Goal: Information Seeking & Learning: Learn about a topic

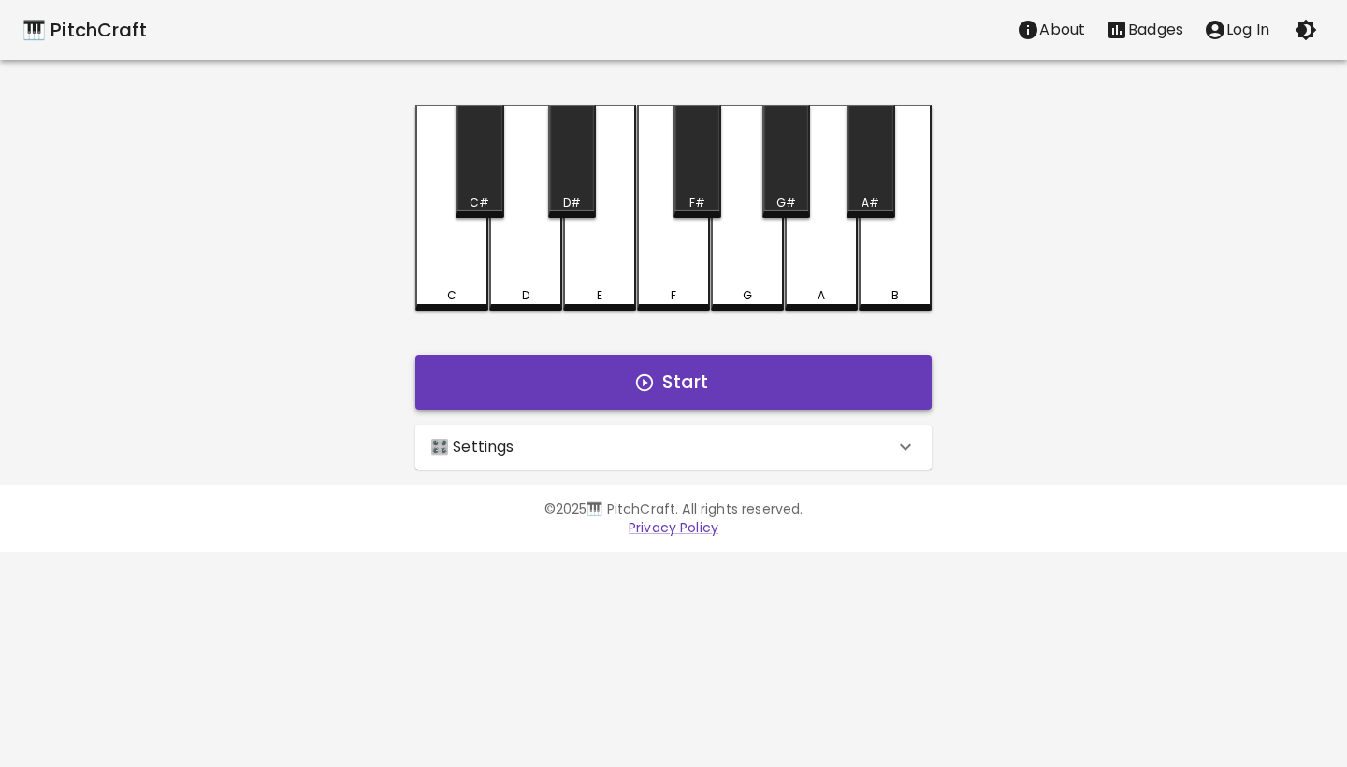
click at [694, 376] on button "Start" at bounding box center [673, 383] width 517 height 54
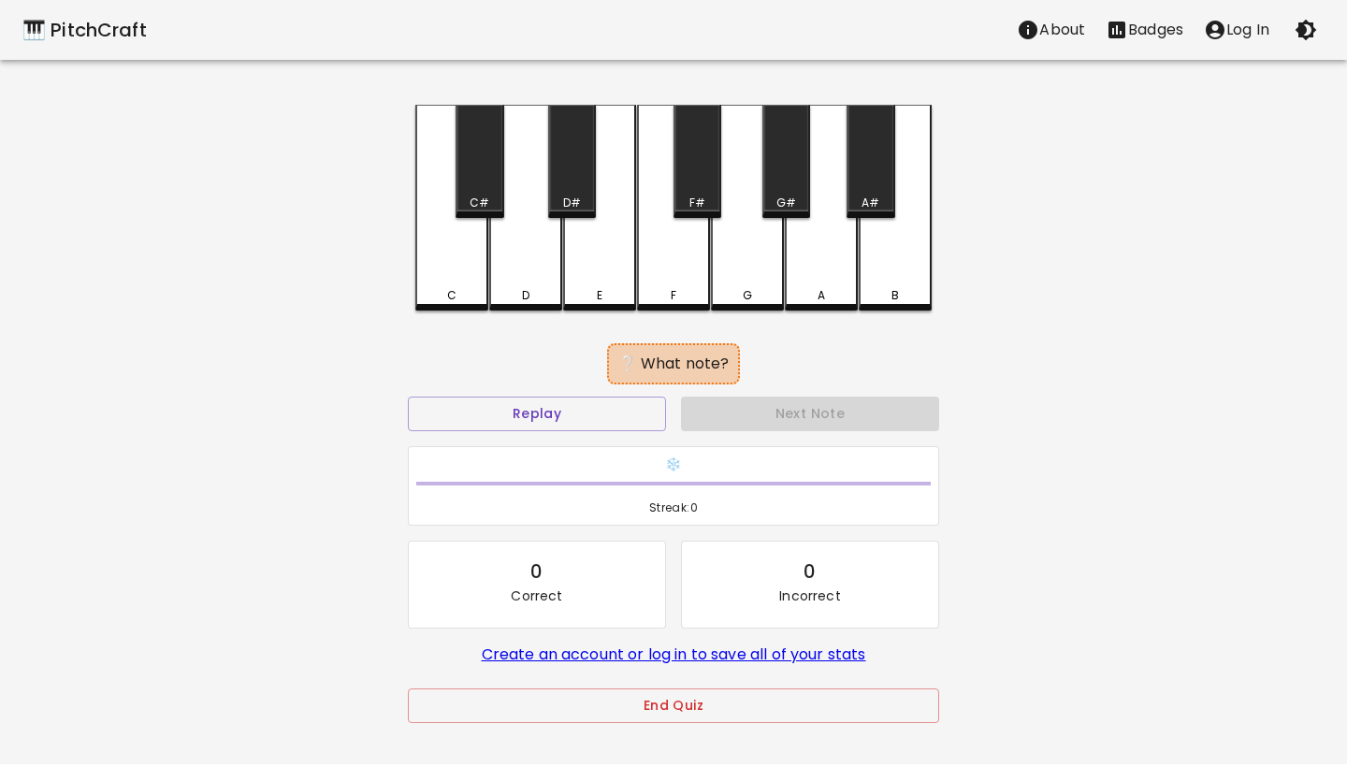
click at [618, 285] on div "E" at bounding box center [599, 208] width 73 height 206
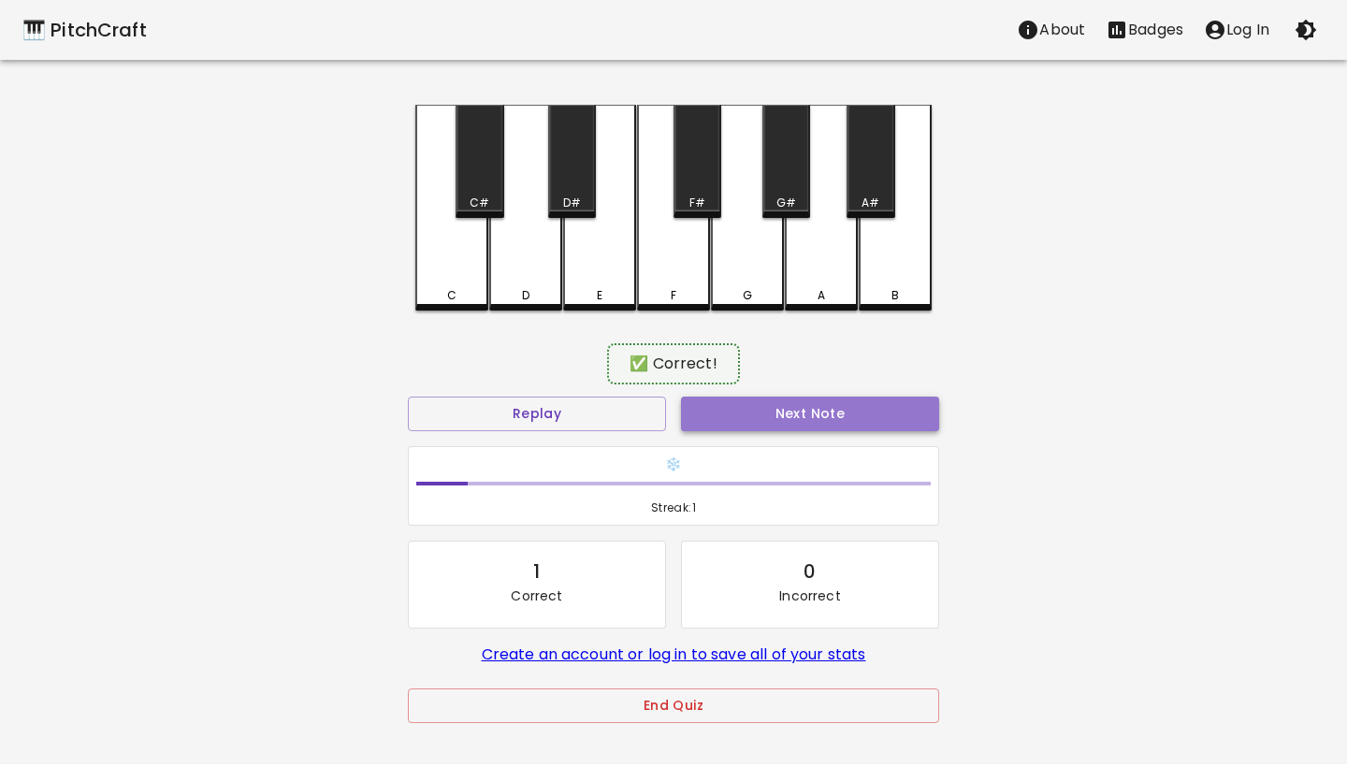
click at [758, 413] on button "Next Note" at bounding box center [810, 414] width 258 height 35
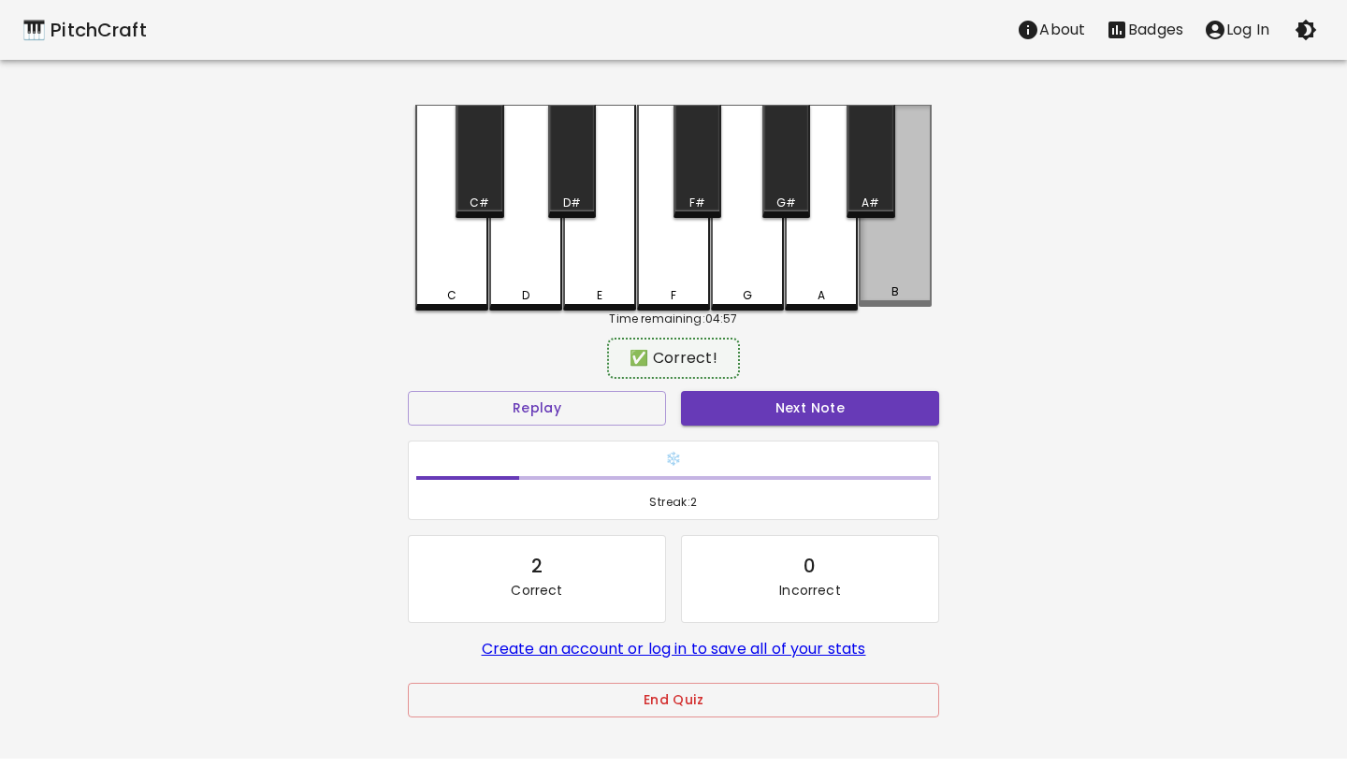
click at [882, 293] on div "B" at bounding box center [895, 292] width 69 height 17
click at [794, 402] on button "Next Note" at bounding box center [810, 408] width 258 height 35
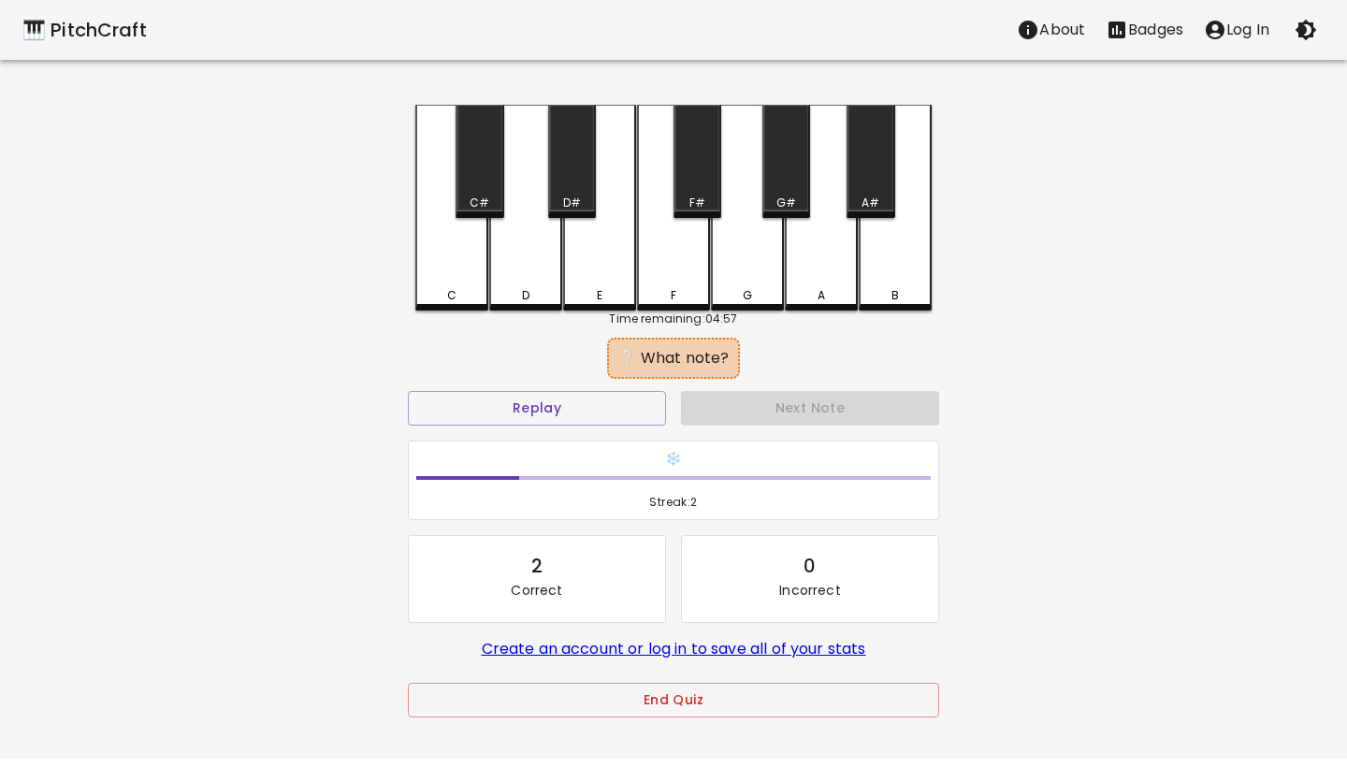
click at [687, 198] on div "F#" at bounding box center [698, 203] width 44 height 17
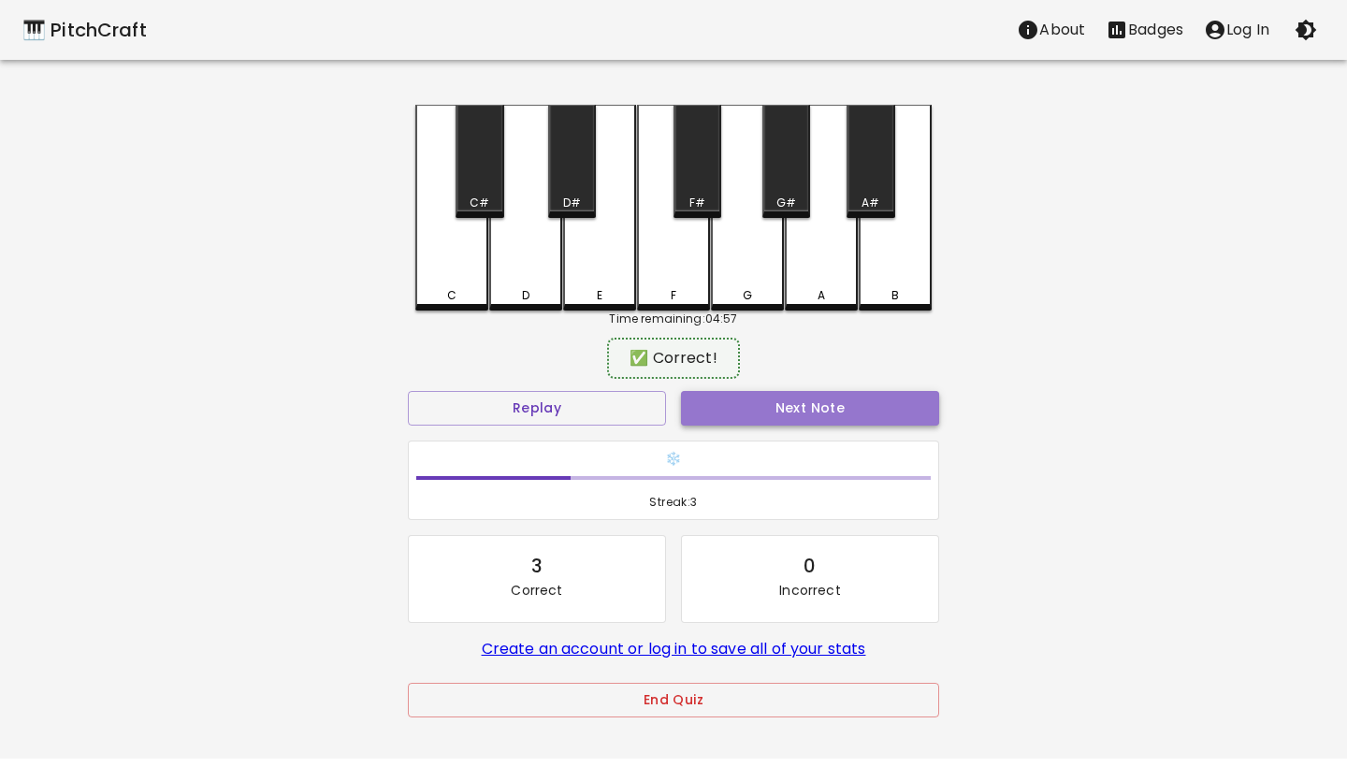
click at [783, 397] on button "Next Note" at bounding box center [810, 408] width 258 height 35
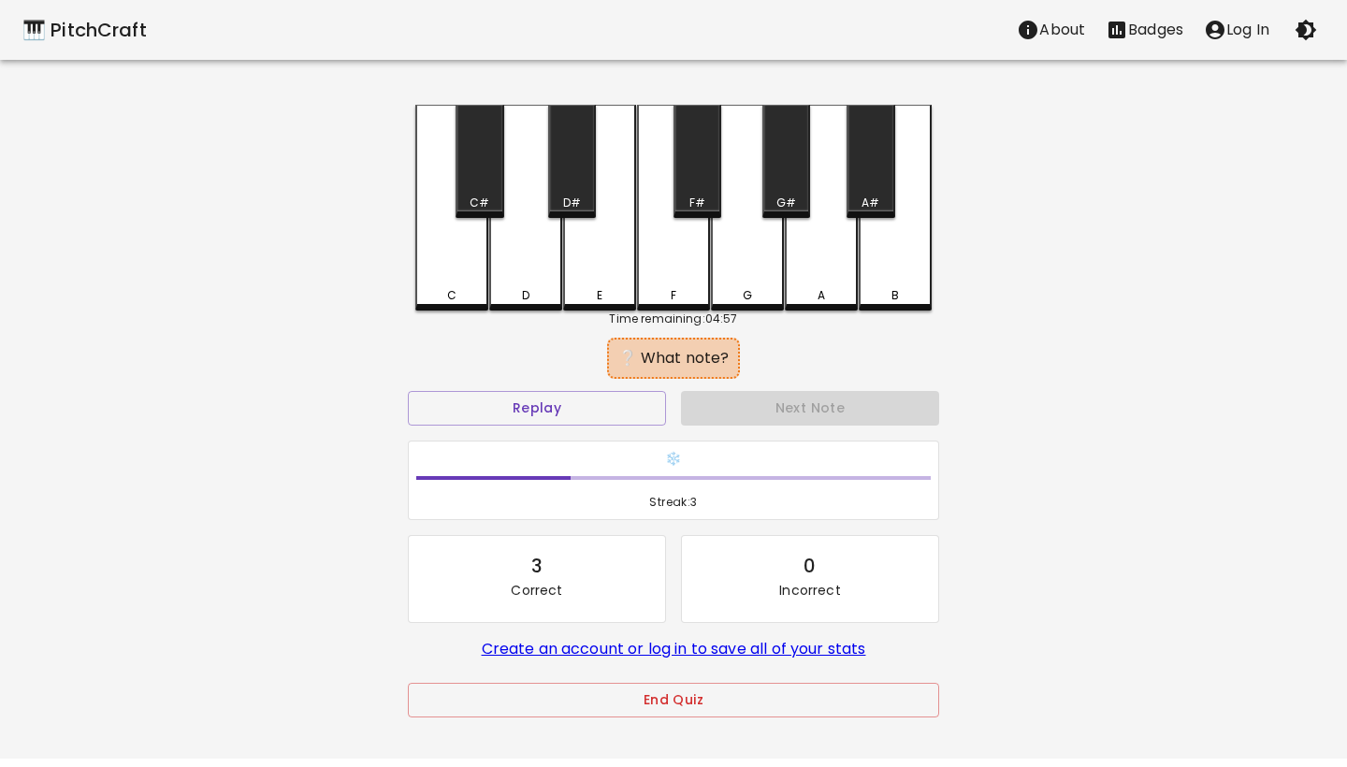
click at [695, 161] on div "F#" at bounding box center [698, 161] width 48 height 113
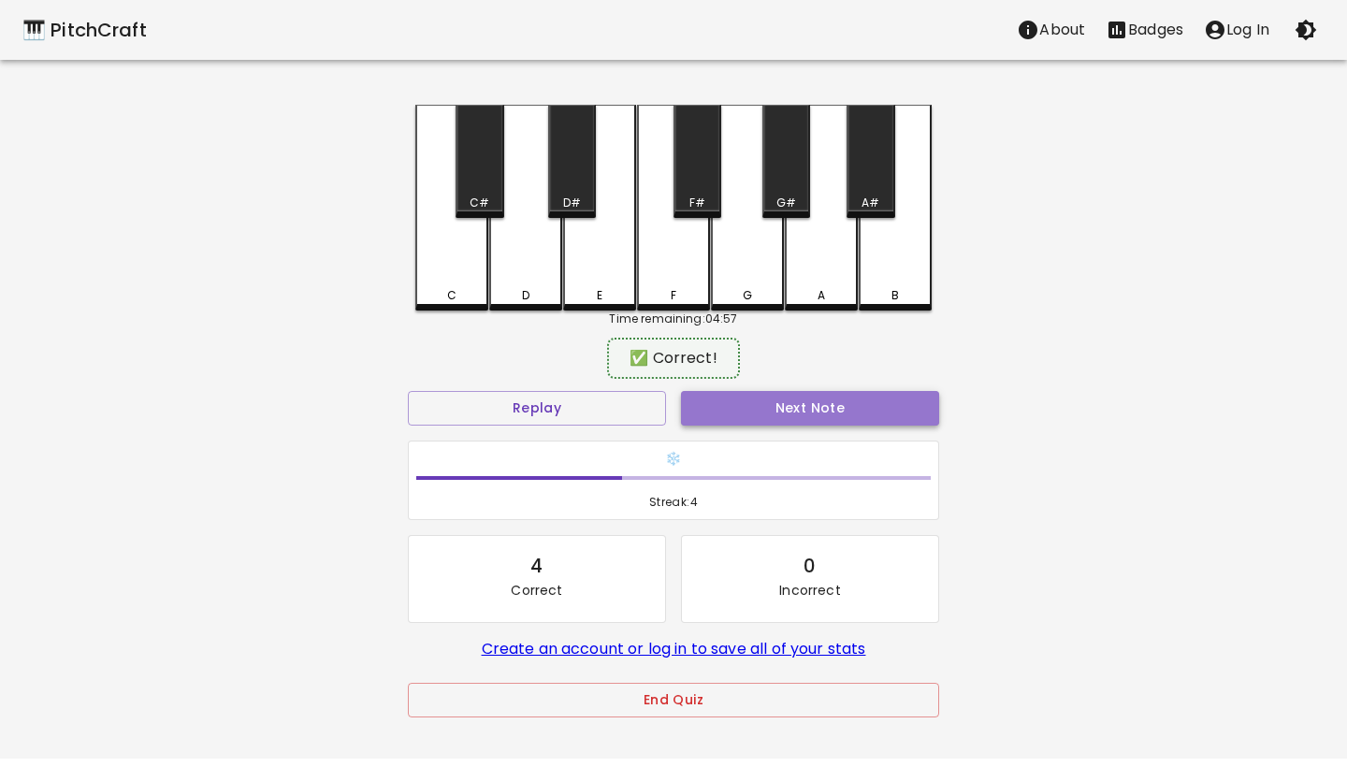
click at [773, 421] on button "Next Note" at bounding box center [810, 408] width 258 height 35
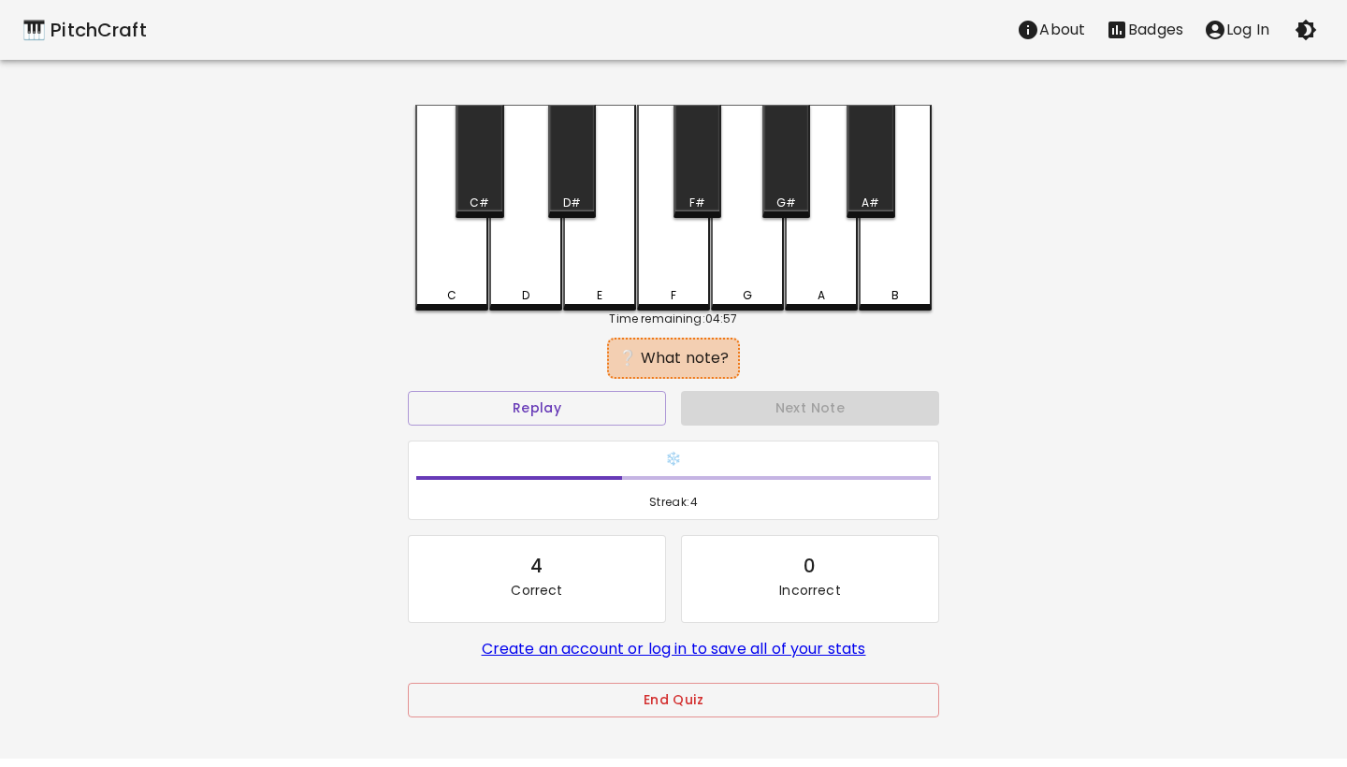
click at [787, 182] on div "G#" at bounding box center [787, 161] width 48 height 113
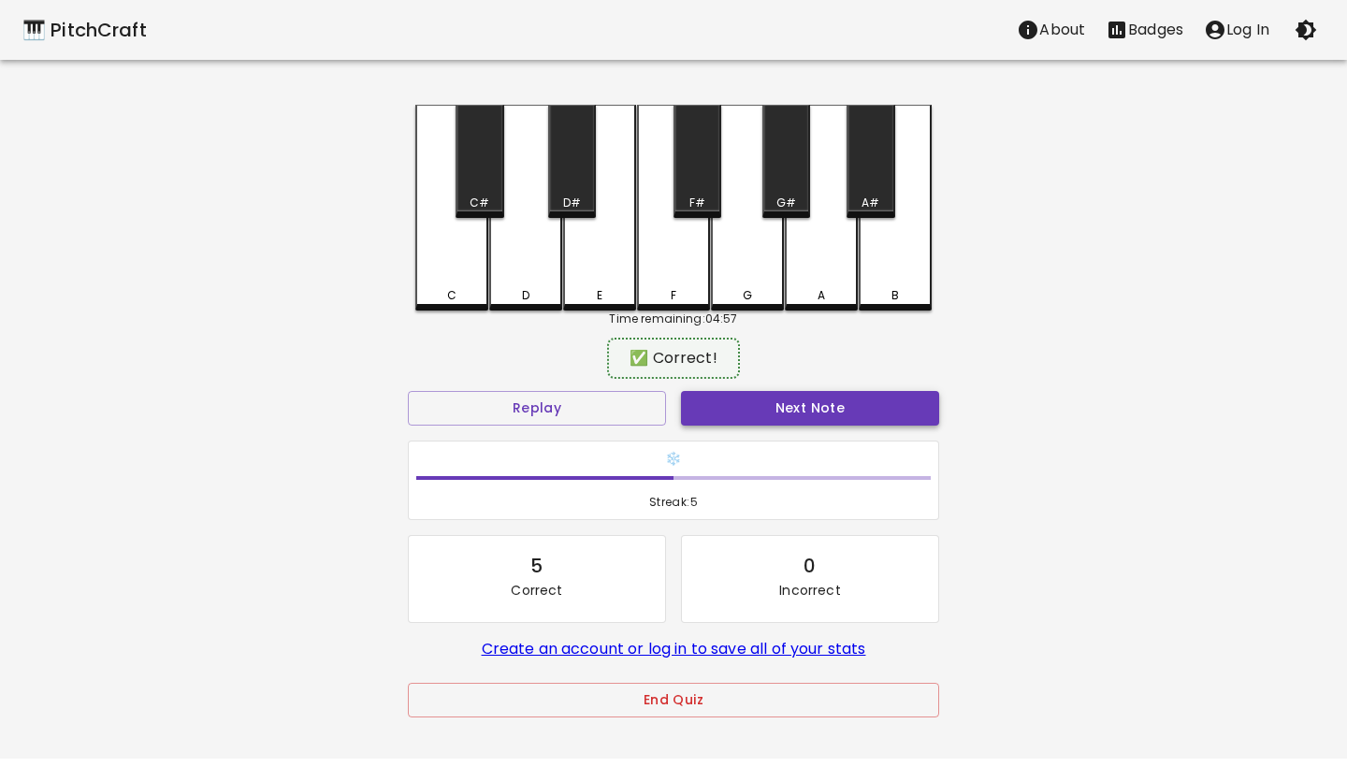
click at [788, 407] on button "Next Note" at bounding box center [810, 408] width 258 height 35
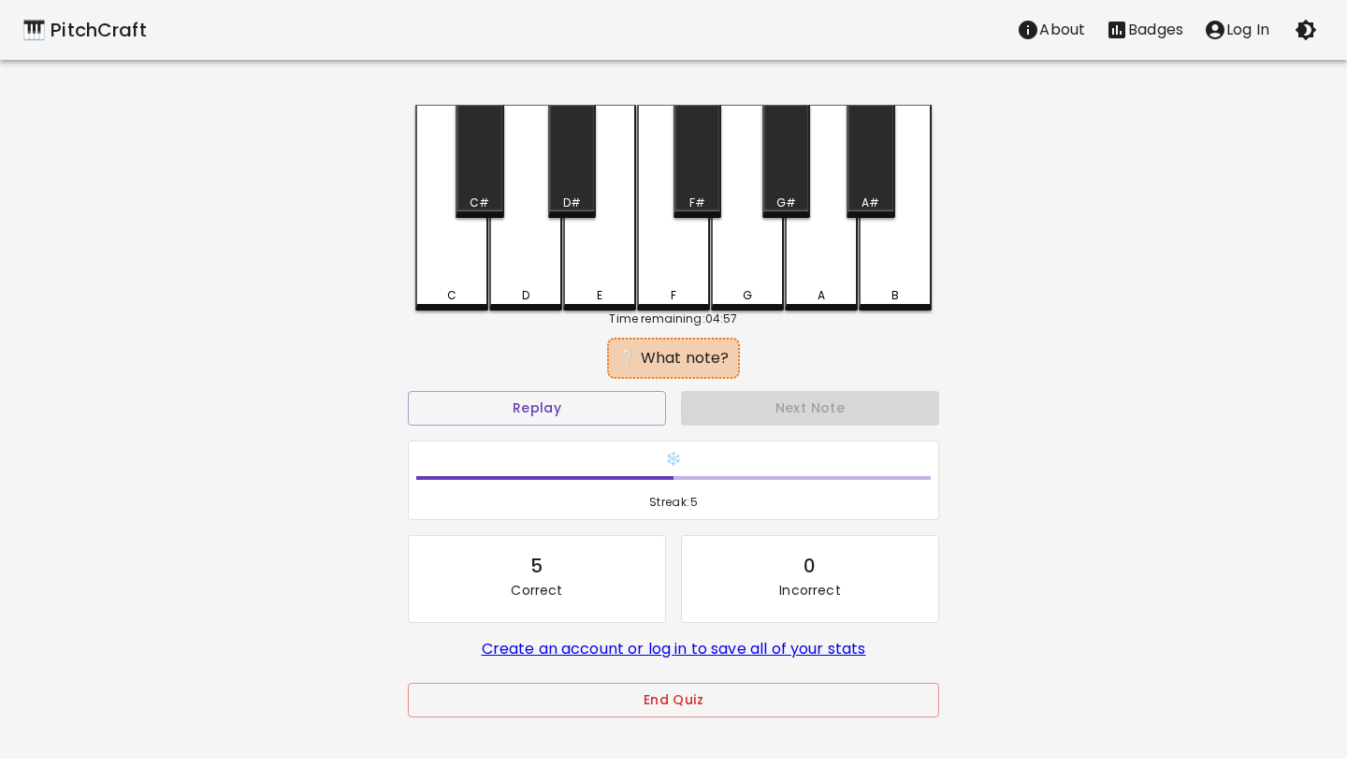
drag, startPoint x: 770, startPoint y: 288, endPoint x: 770, endPoint y: 298, distance: 10.3
click at [770, 288] on div "G" at bounding box center [747, 295] width 69 height 17
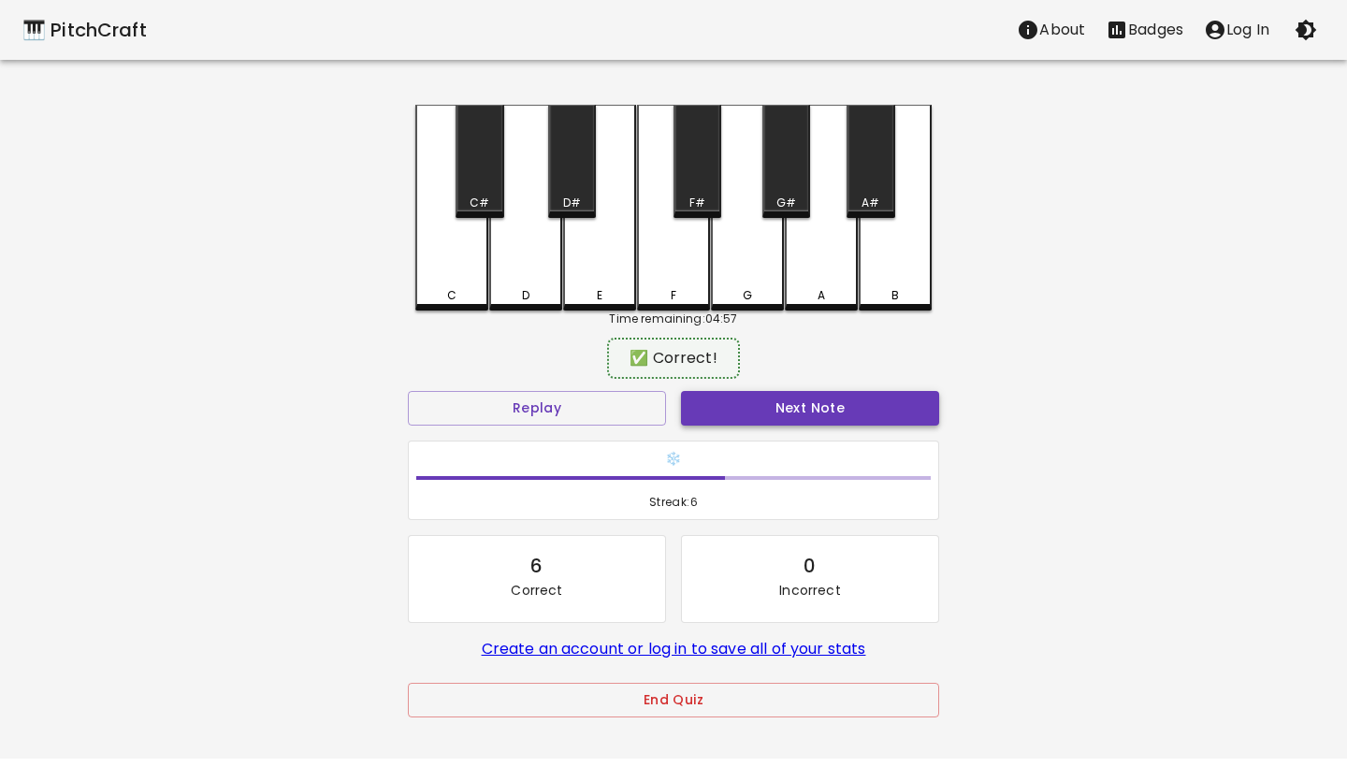
click at [777, 401] on button "Next Note" at bounding box center [810, 408] width 258 height 35
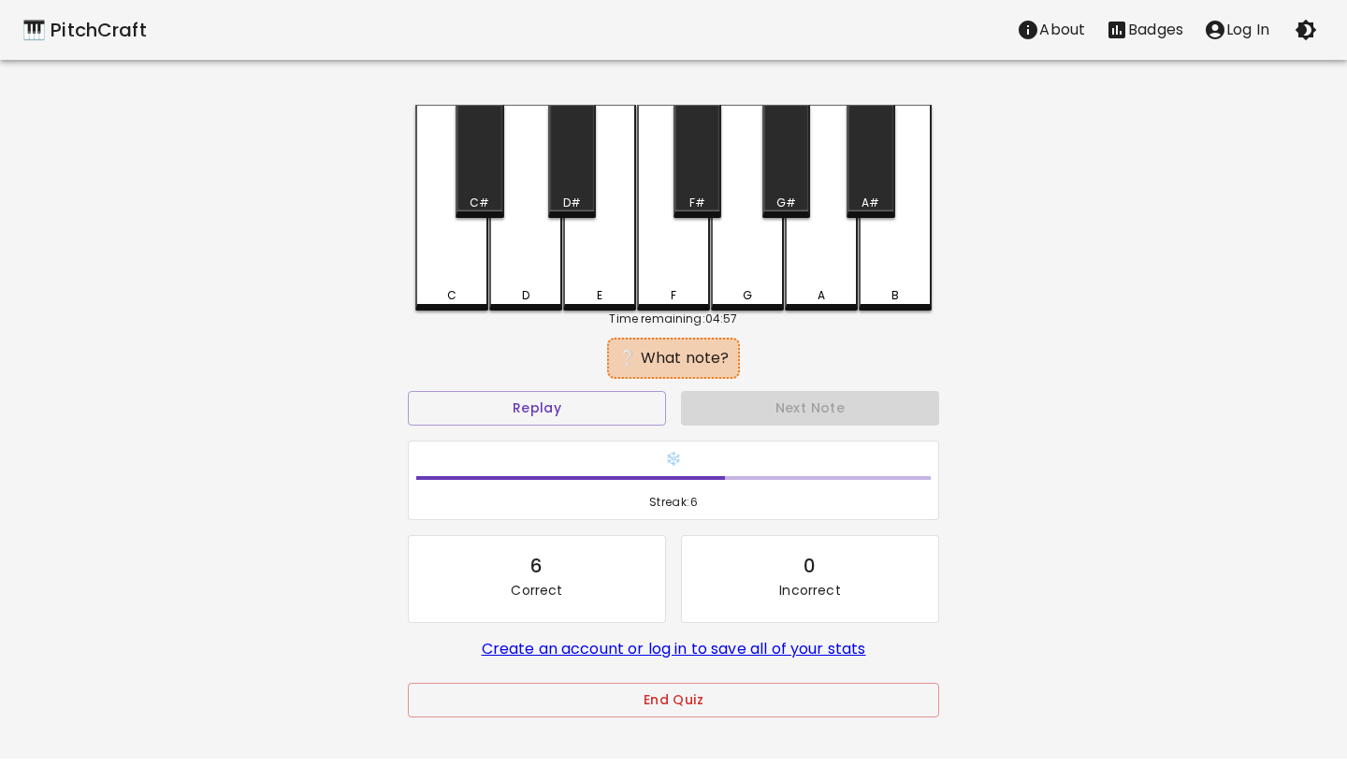
click at [480, 181] on div "C#" at bounding box center [480, 161] width 48 height 113
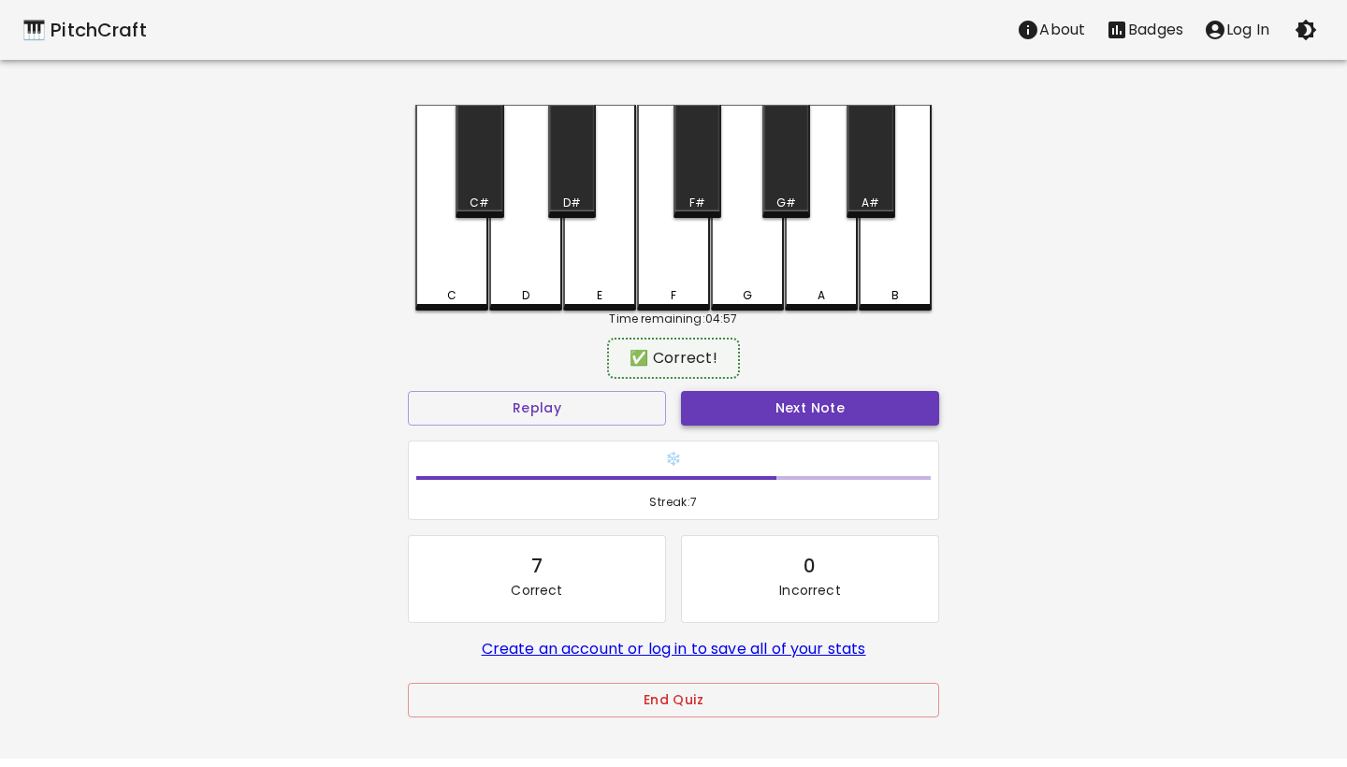
click at [785, 417] on button "Next Note" at bounding box center [810, 408] width 258 height 35
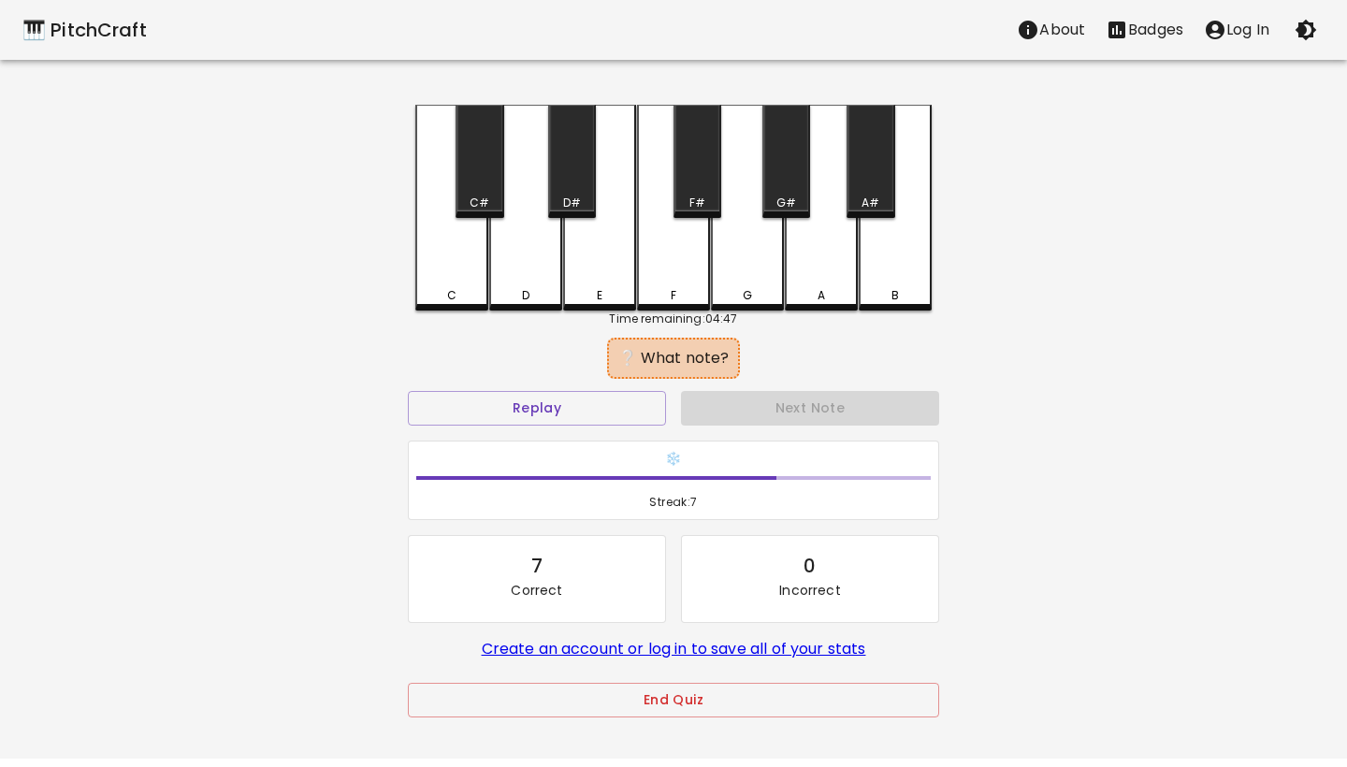
click at [535, 277] on div "D" at bounding box center [525, 208] width 73 height 206
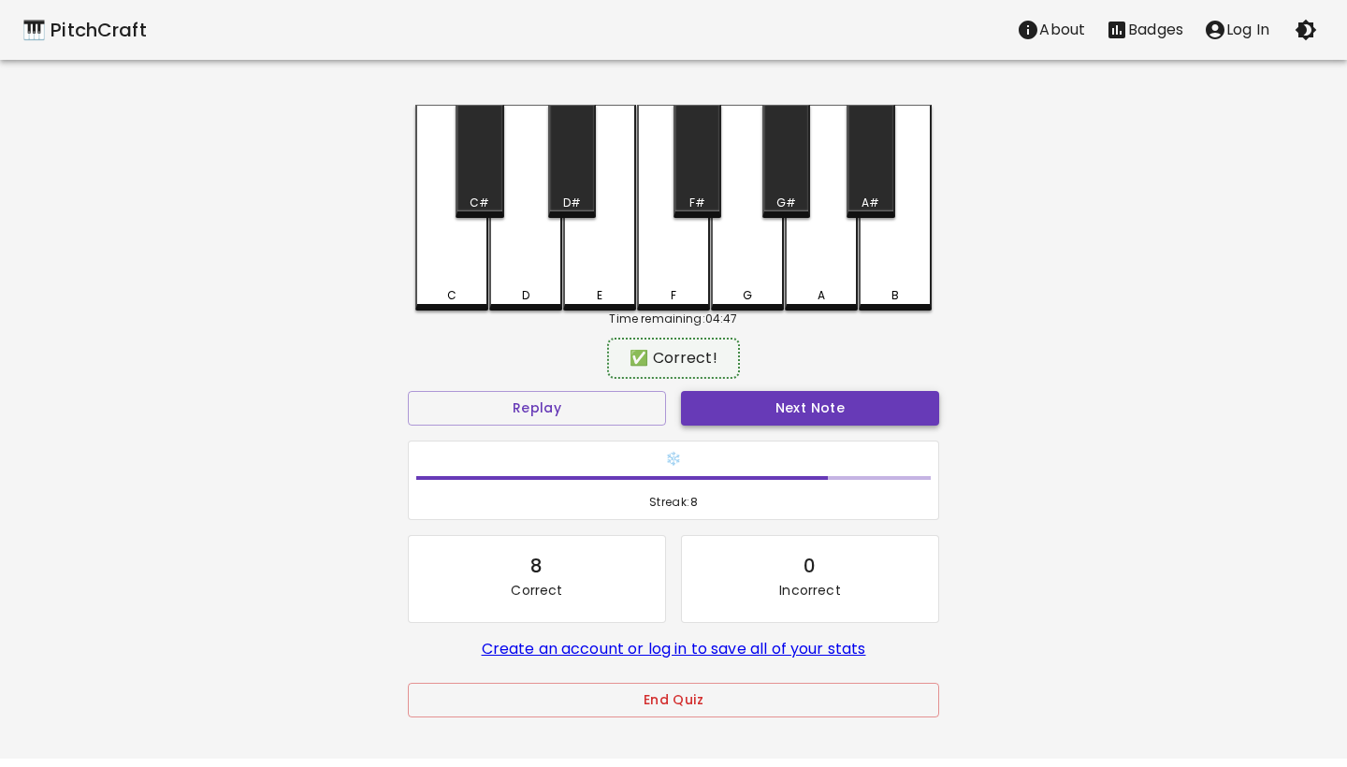
click at [768, 409] on button "Next Note" at bounding box center [810, 408] width 258 height 35
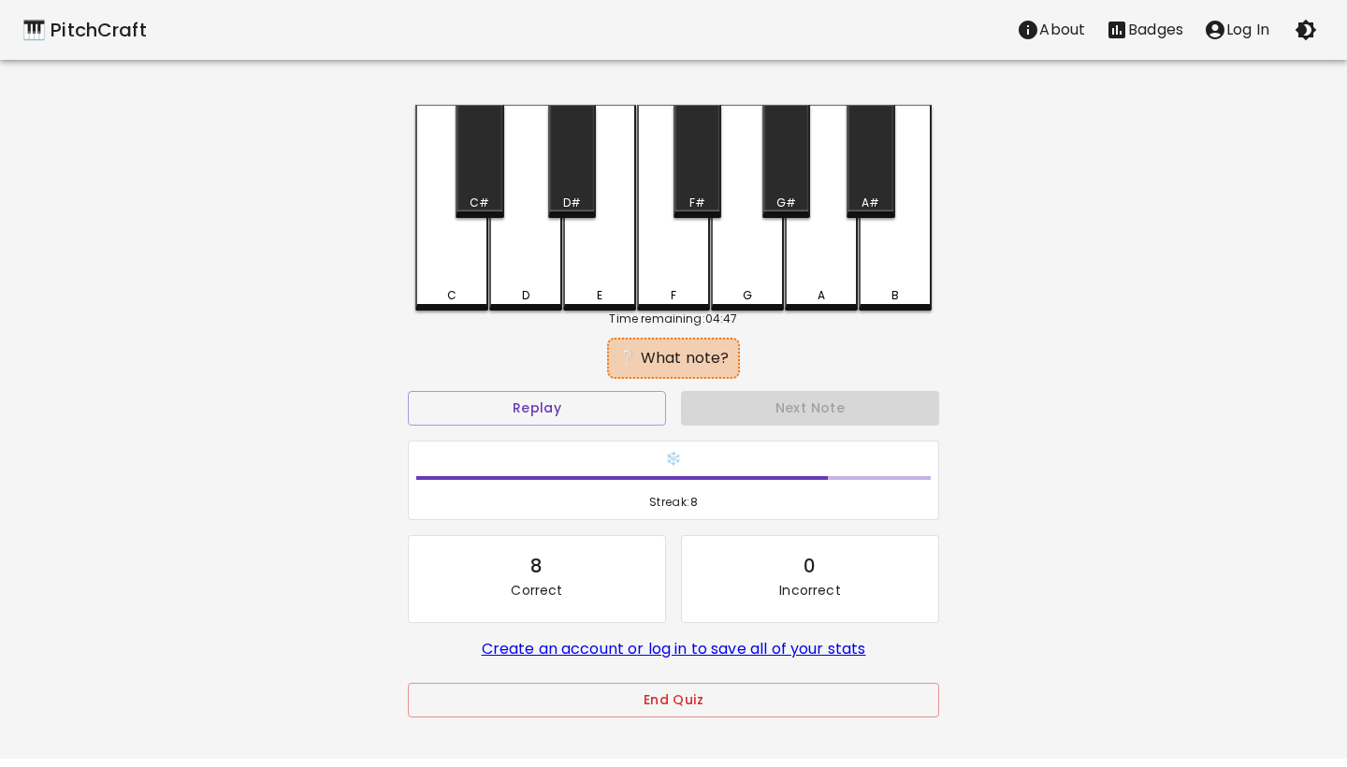
click at [591, 298] on div "E" at bounding box center [599, 295] width 69 height 17
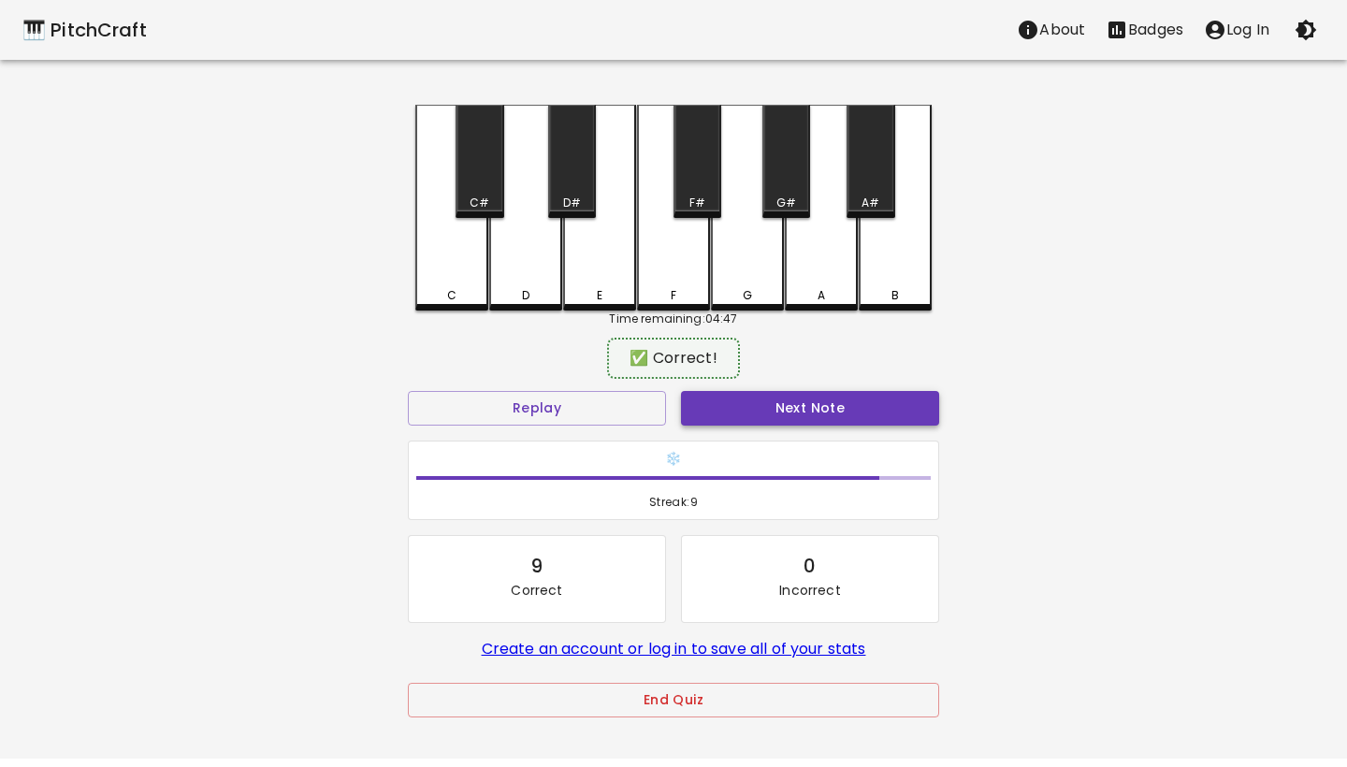
click at [804, 397] on button "Next Note" at bounding box center [810, 408] width 258 height 35
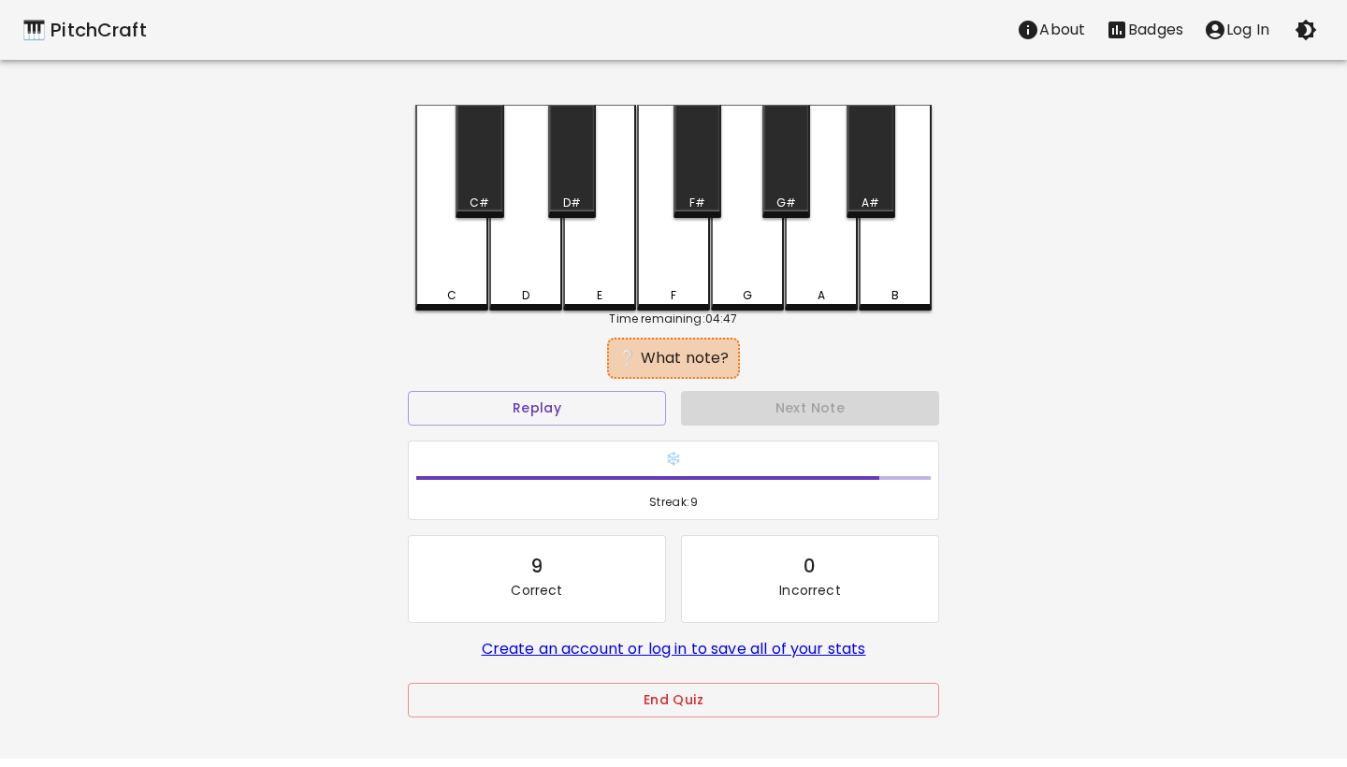
click at [878, 154] on div "A#" at bounding box center [871, 161] width 48 height 113
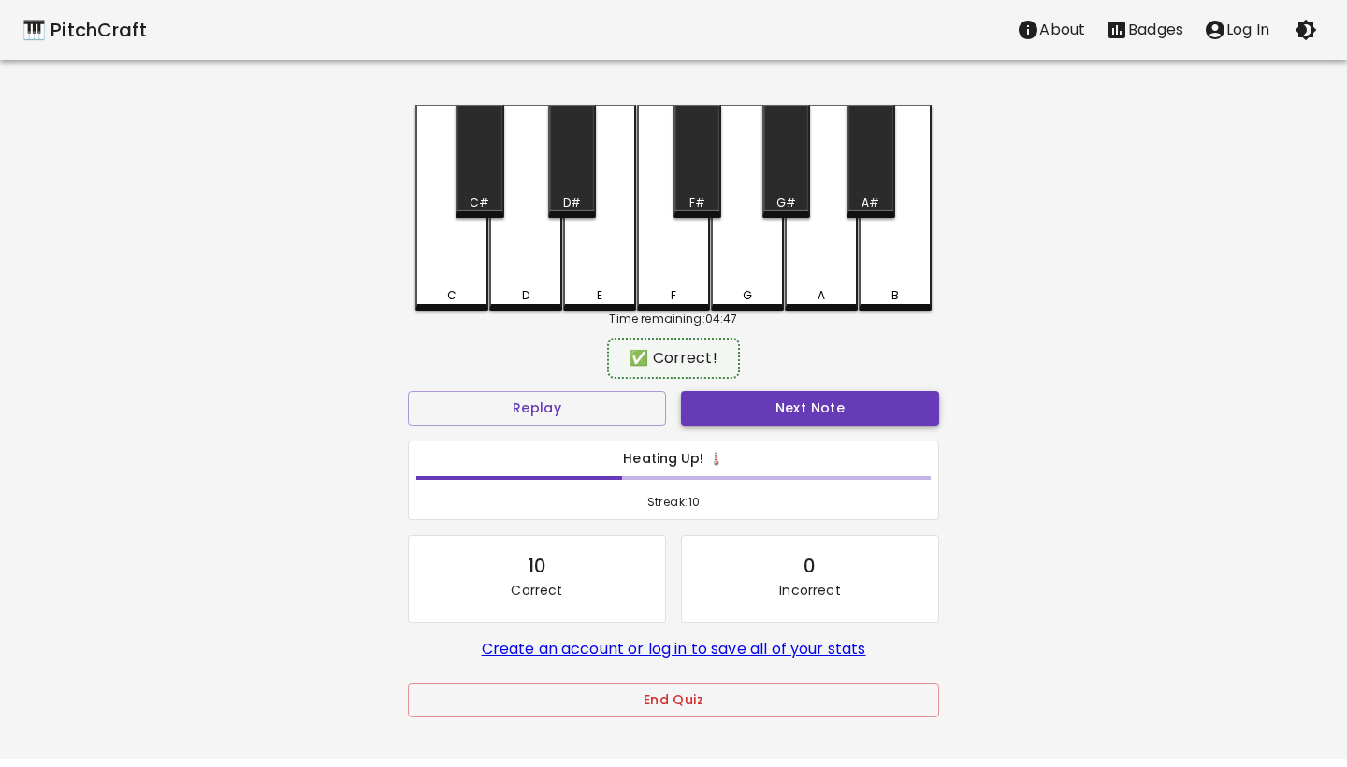
click at [861, 402] on button "Next Note" at bounding box center [810, 408] width 258 height 35
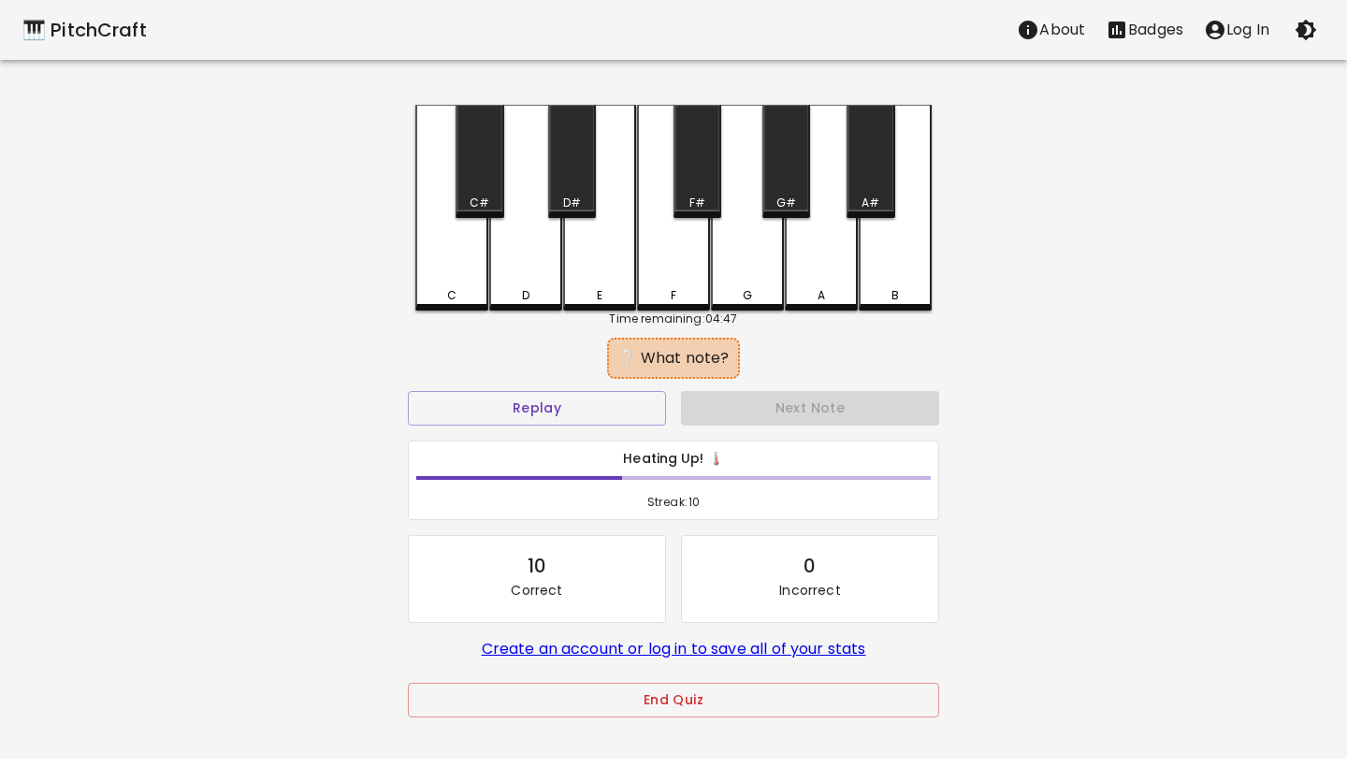
click at [702, 300] on div "F" at bounding box center [673, 208] width 73 height 206
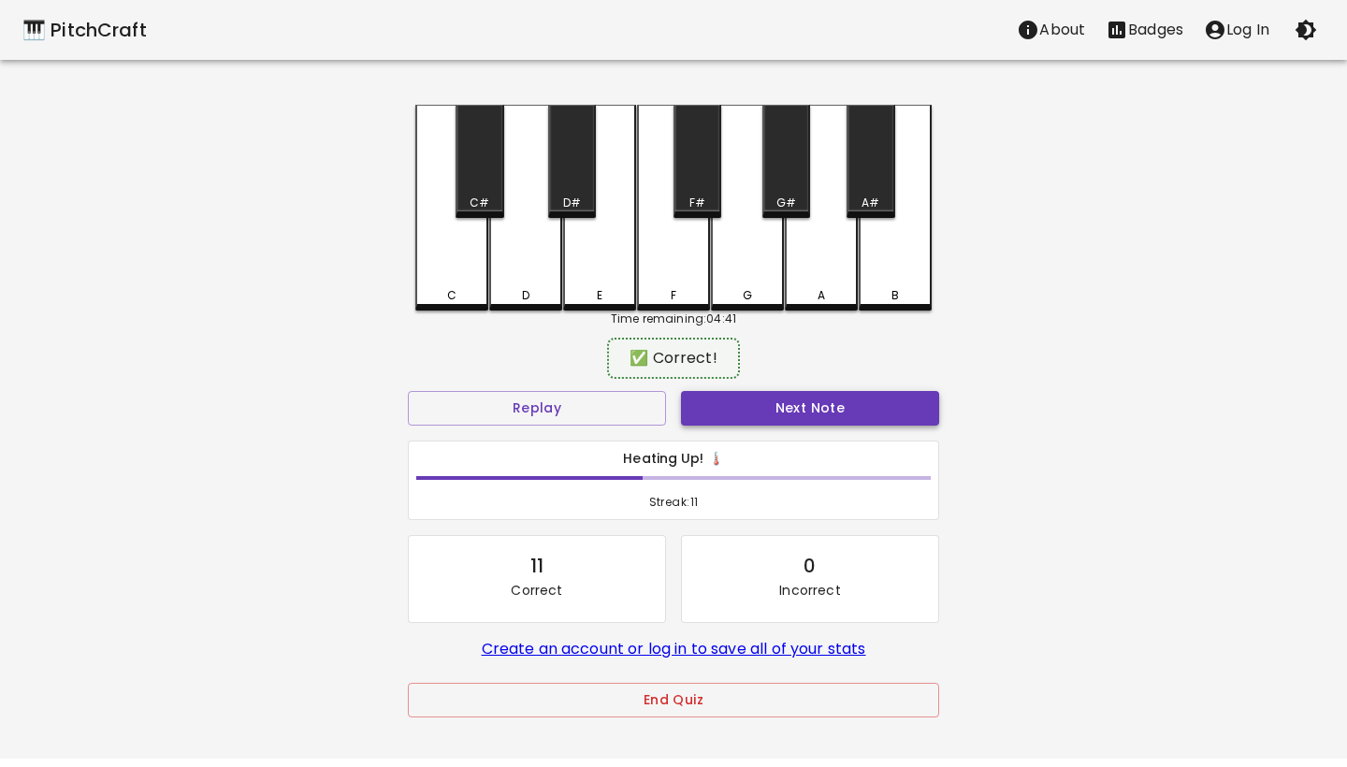
click at [793, 400] on button "Next Note" at bounding box center [810, 408] width 258 height 35
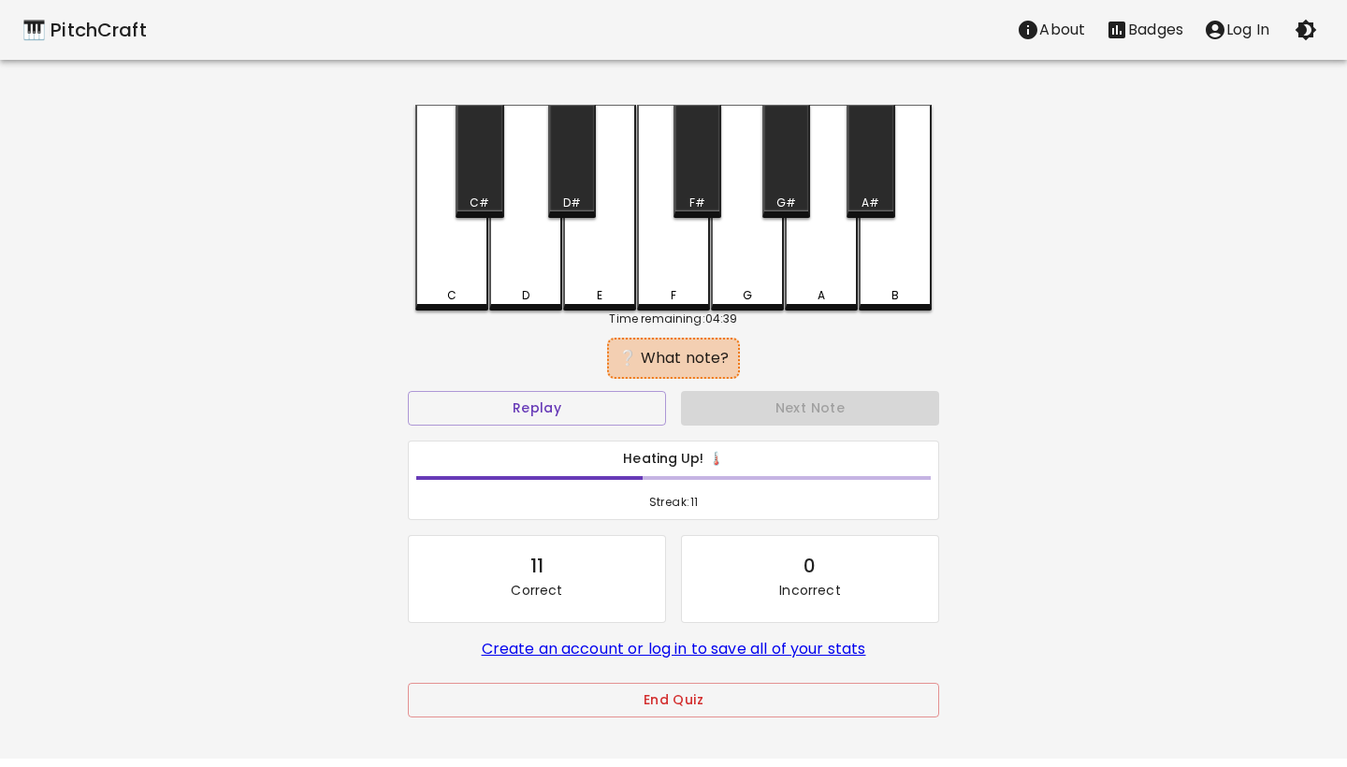
click at [574, 201] on div "D#" at bounding box center [572, 203] width 18 height 17
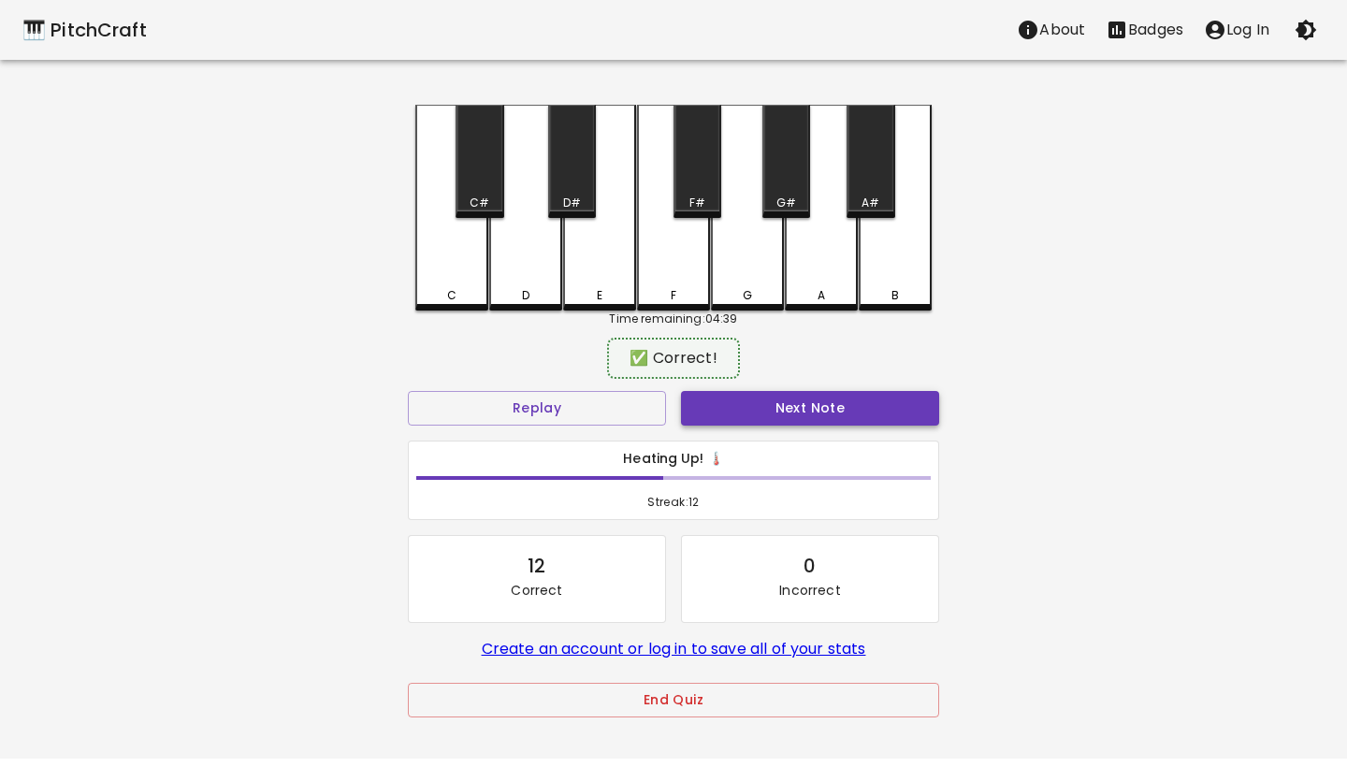
click at [760, 422] on button "Next Note" at bounding box center [810, 408] width 258 height 35
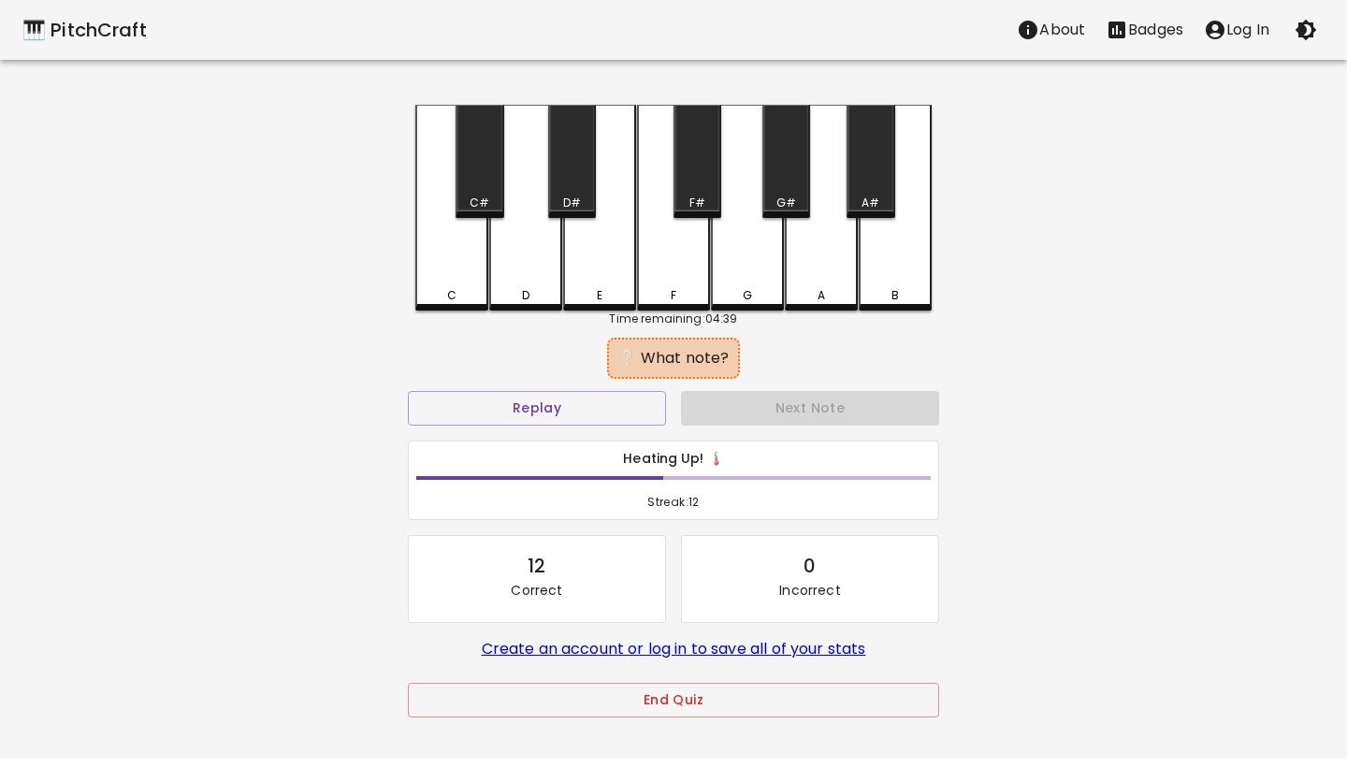
click at [579, 164] on div "D#" at bounding box center [572, 161] width 48 height 113
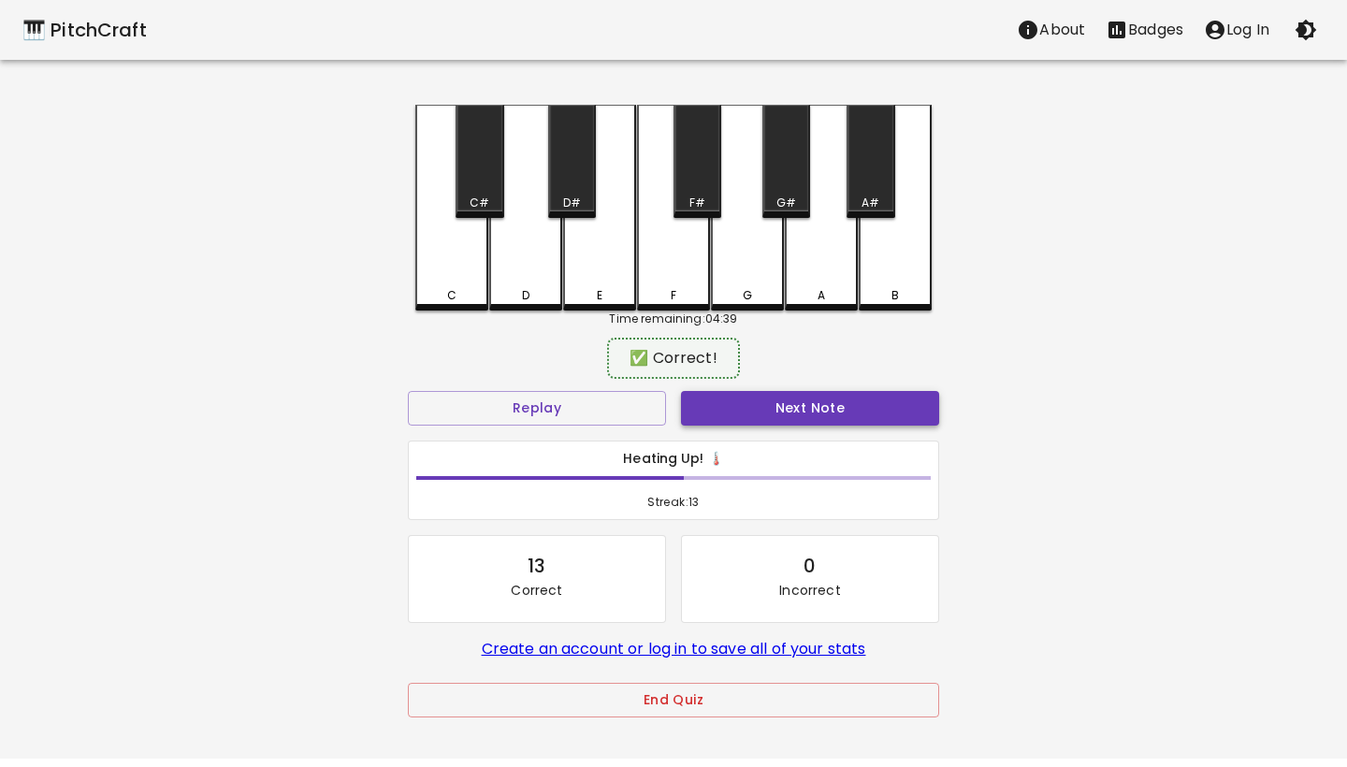
click at [767, 399] on button "Next Note" at bounding box center [810, 408] width 258 height 35
click at [429, 284] on div "C" at bounding box center [451, 206] width 73 height 202
click at [759, 402] on button "Next Note" at bounding box center [810, 408] width 258 height 35
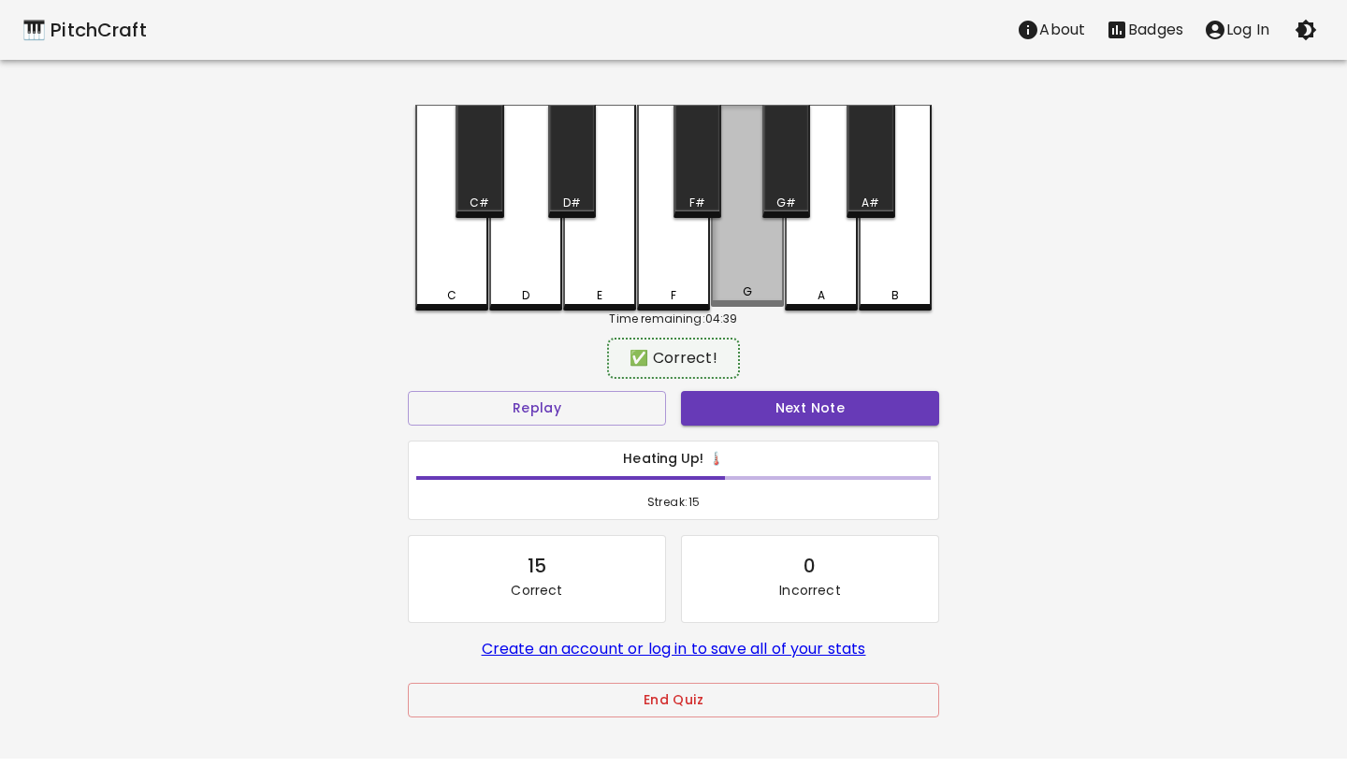
click at [748, 282] on div "G" at bounding box center [747, 206] width 73 height 202
click at [769, 395] on button "Next Note" at bounding box center [810, 408] width 258 height 35
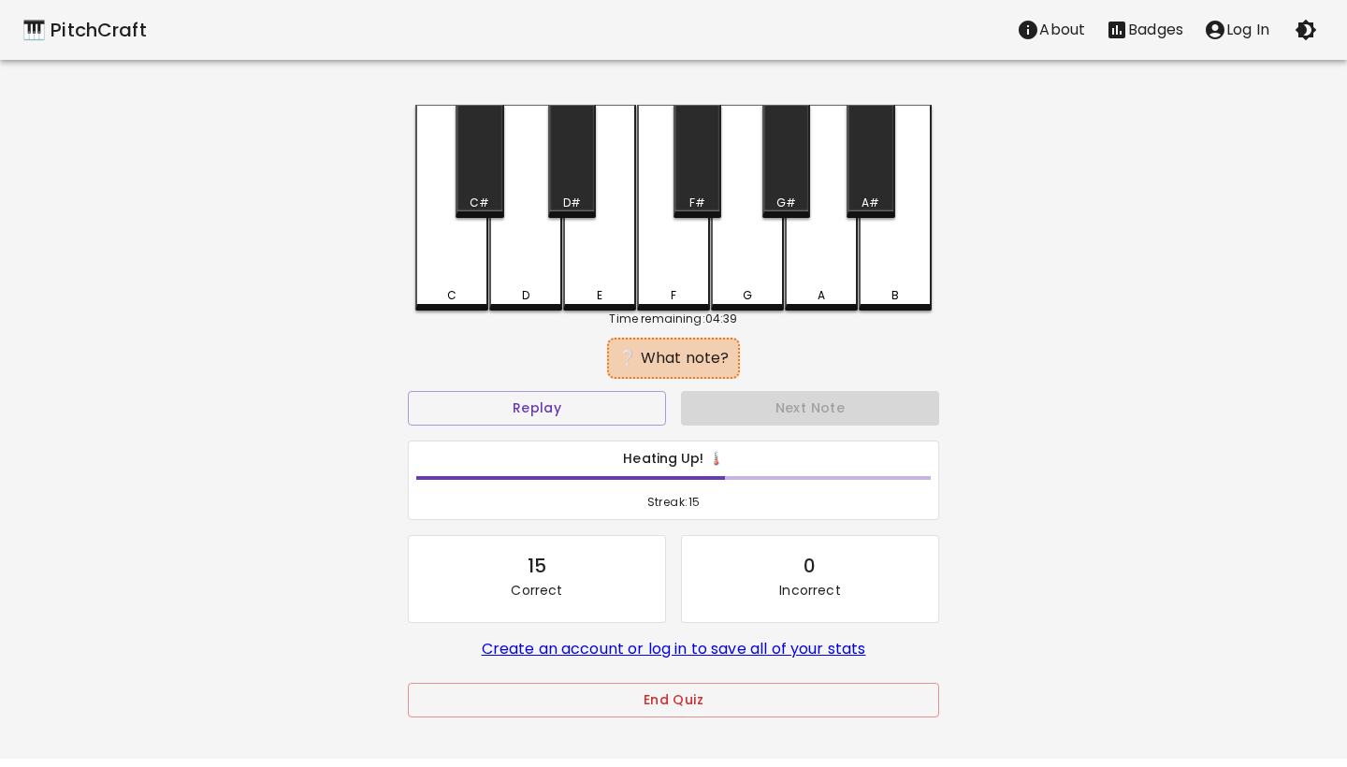
click at [908, 291] on div "B" at bounding box center [895, 295] width 69 height 17
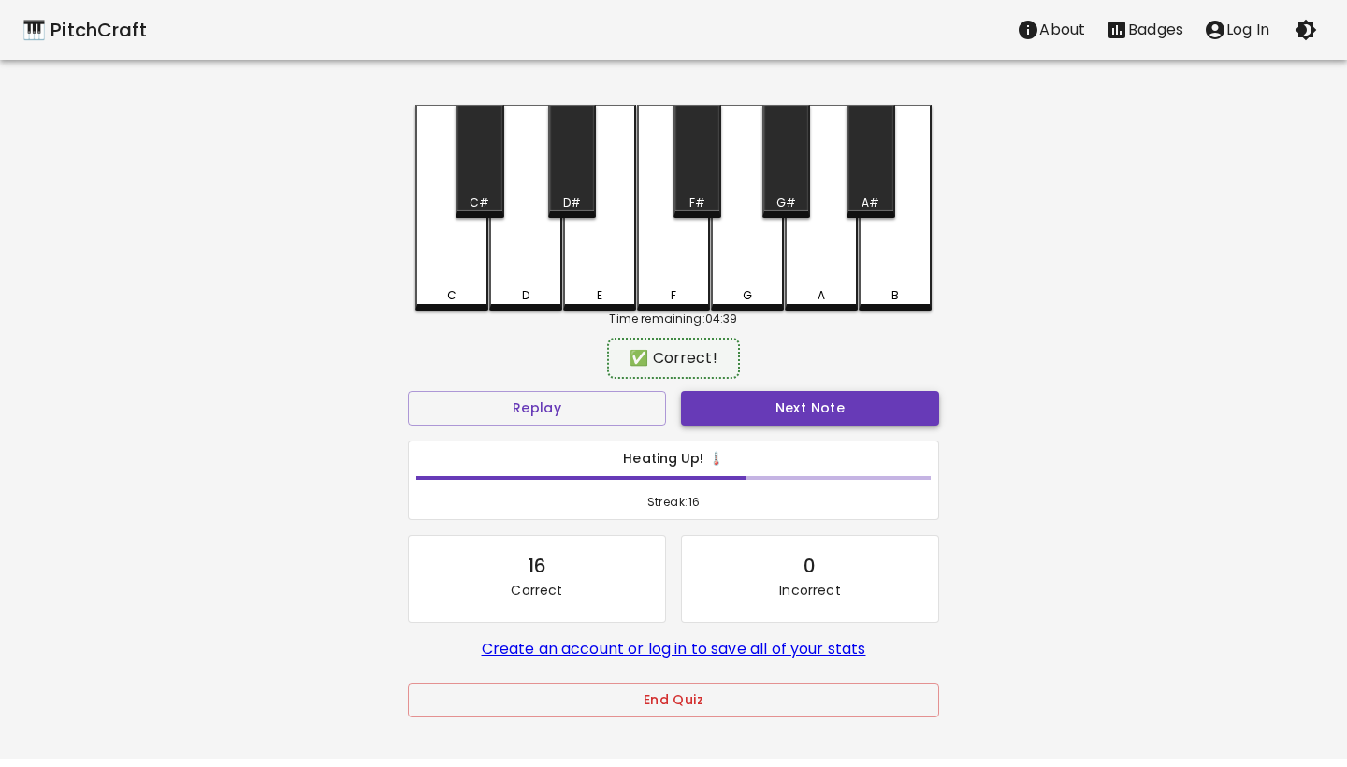
click at [826, 408] on button "Next Note" at bounding box center [810, 408] width 258 height 35
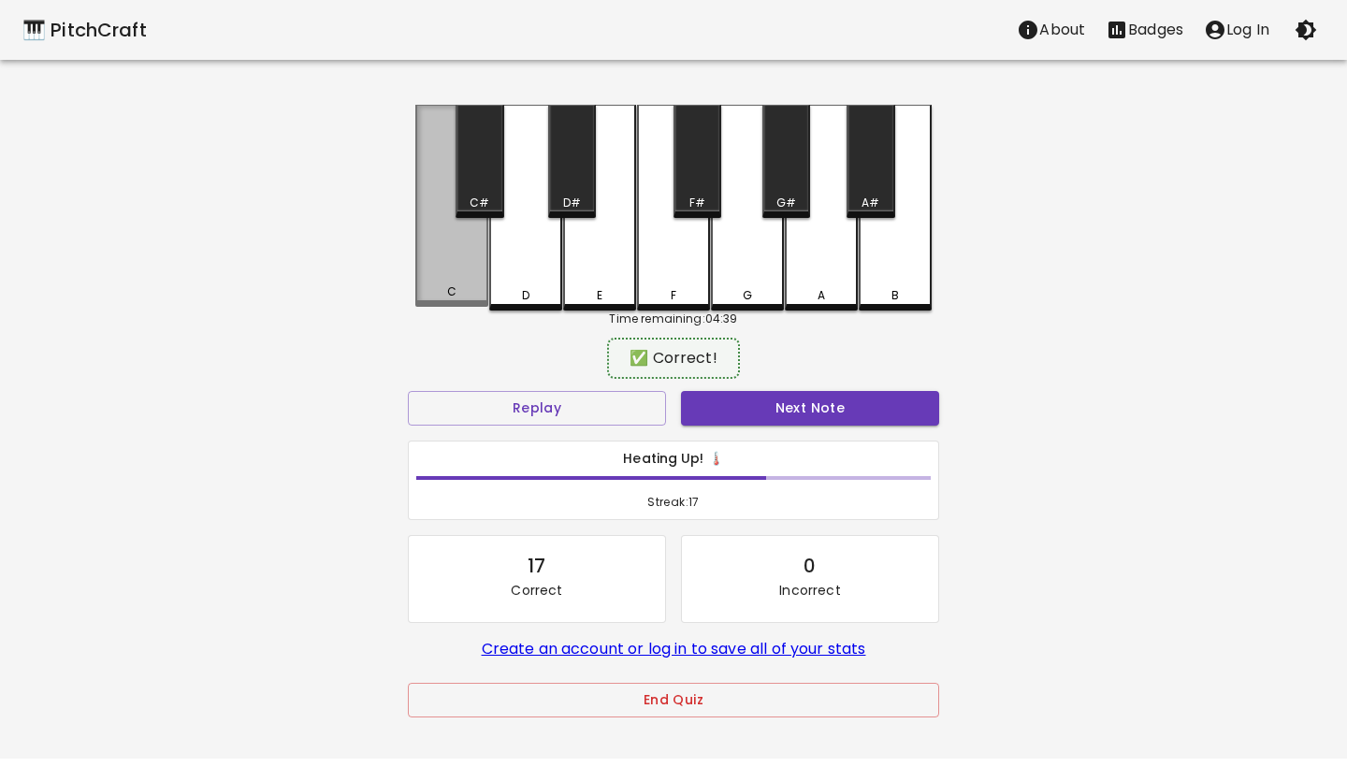
click at [455, 293] on div "C" at bounding box center [451, 292] width 9 height 17
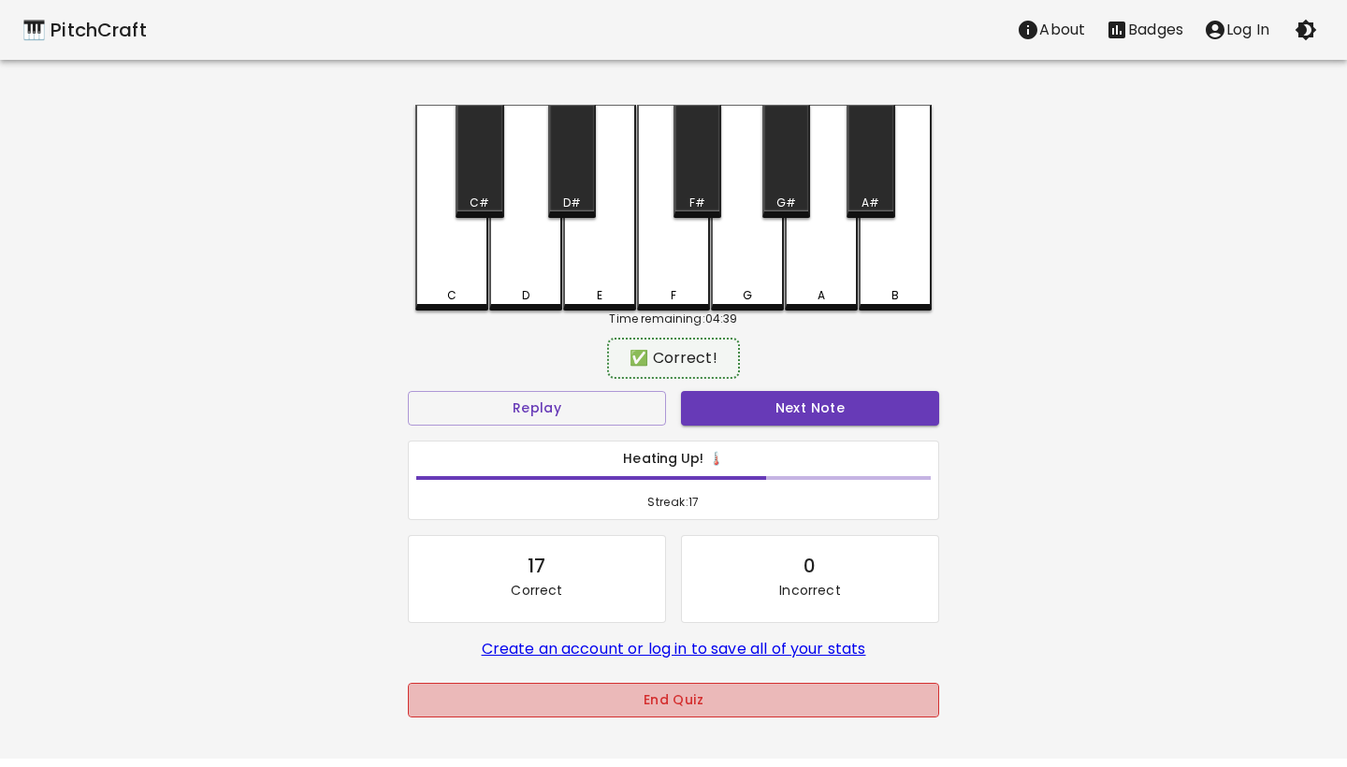
click at [674, 696] on button "End Quiz" at bounding box center [673, 700] width 531 height 35
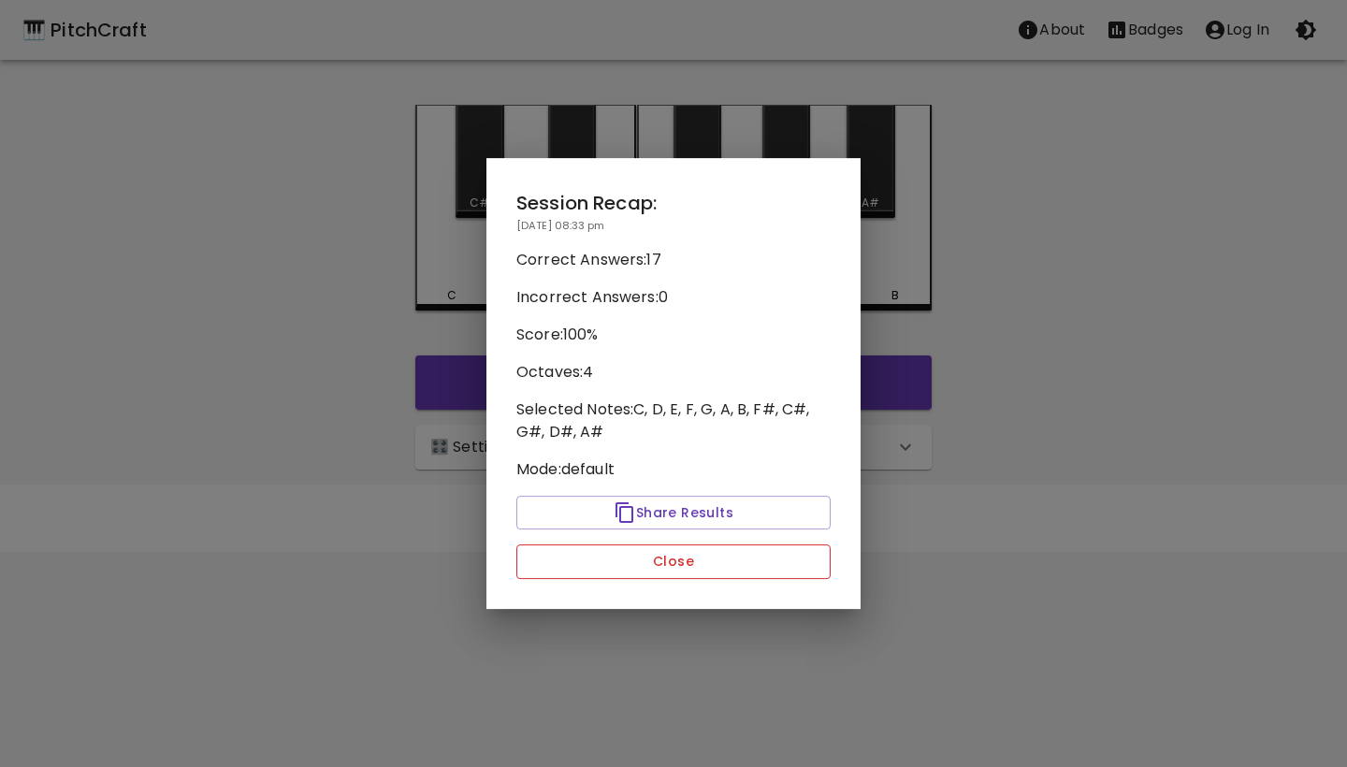
click at [628, 570] on button "Close" at bounding box center [674, 562] width 314 height 35
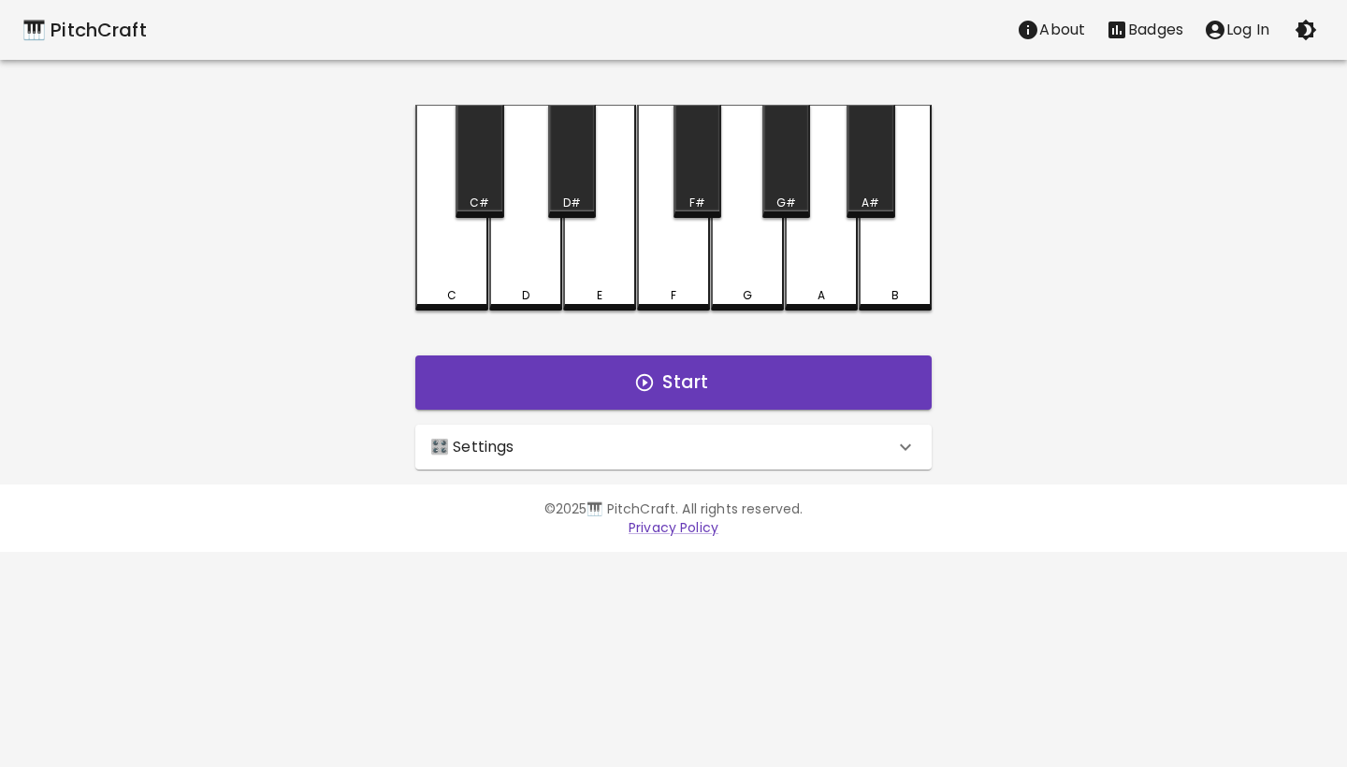
click at [636, 444] on div "🎛️ Settings" at bounding box center [662, 447] width 464 height 22
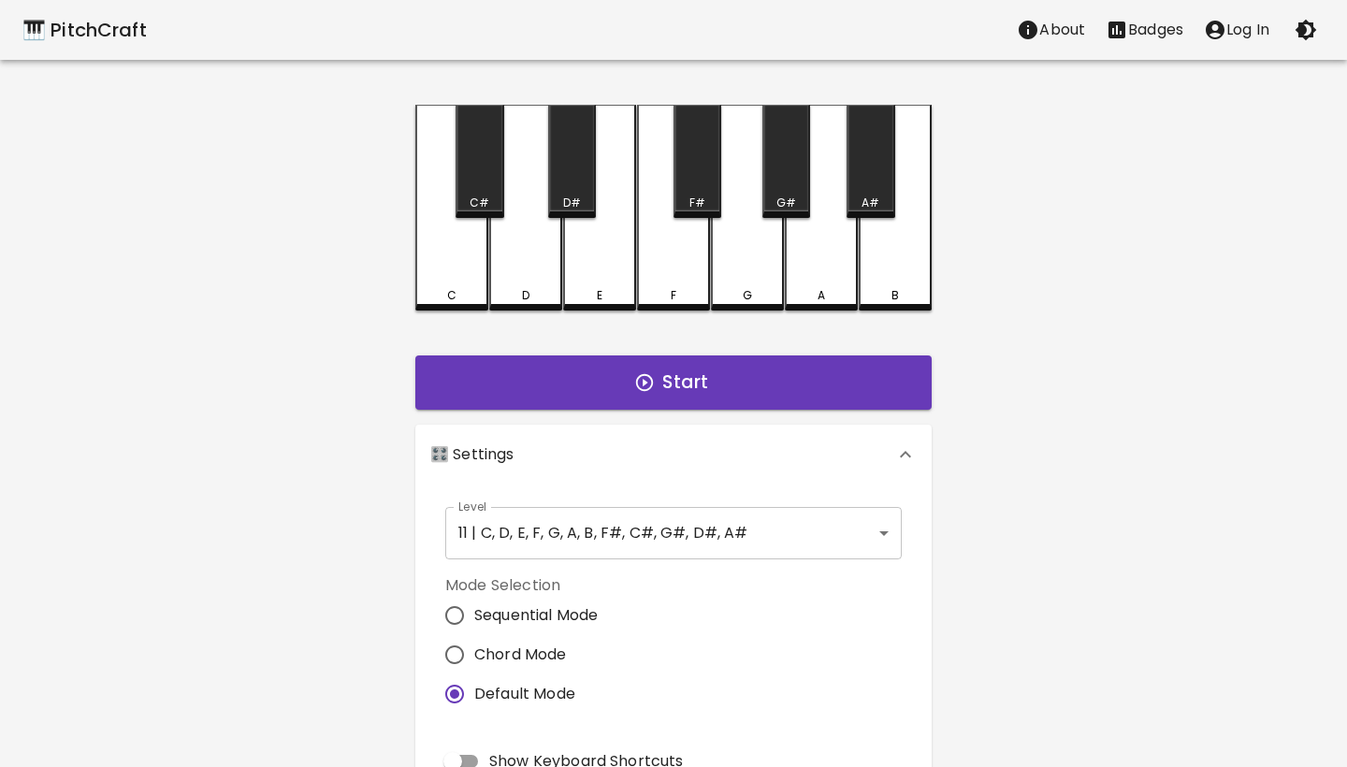
click at [453, 650] on input "Chord Mode" at bounding box center [454, 654] width 39 height 39
radio input "true"
click at [355, 675] on div "🎹 PitchCraft About Badges Log In C C# D D# E F F# G G# A A# B Start 🎛️ Settings…" at bounding box center [673, 554] width 1347 height 1108
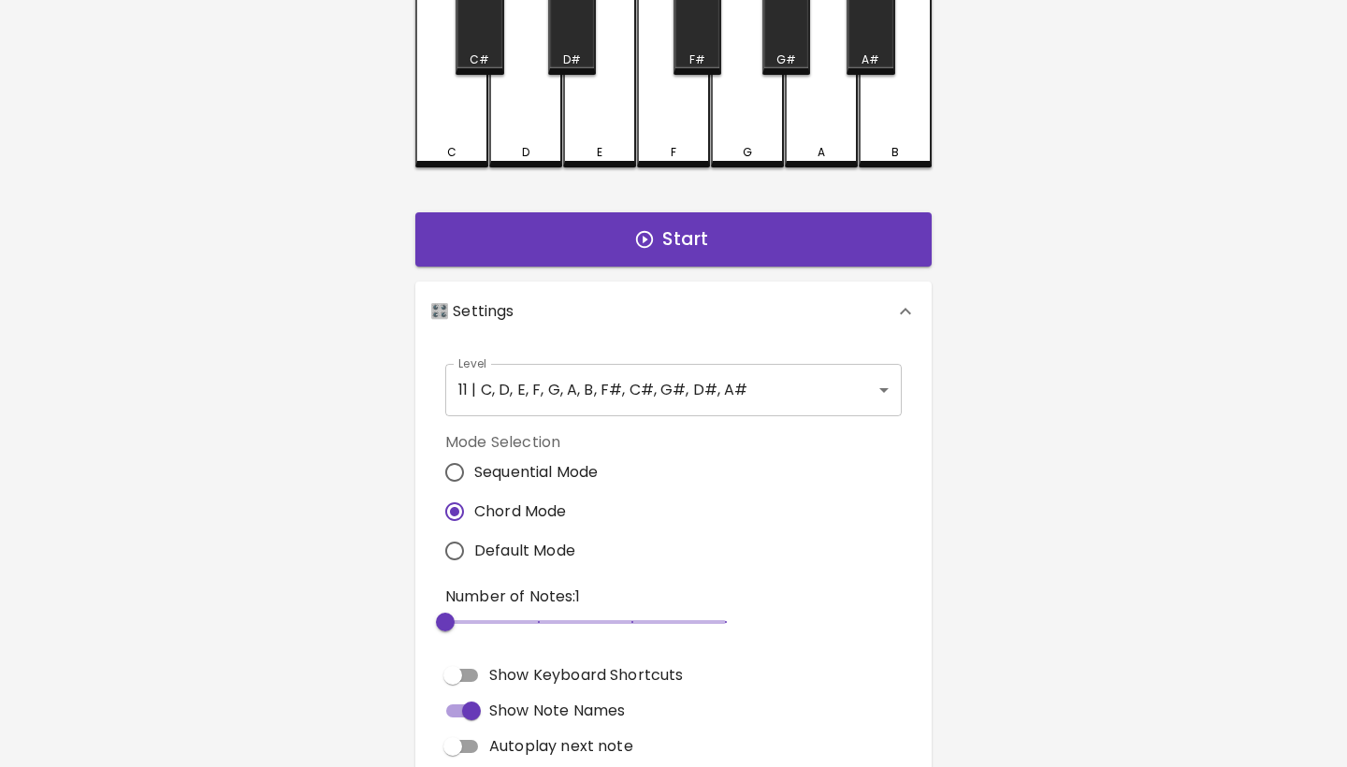
scroll to position [144, 0]
type input "3"
click at [516, 621] on span at bounding box center [585, 621] width 281 height 4
click at [342, 512] on div "🎹 PitchCraft About Badges Log In C C# D D# E F F# G G# A A# B Start 🎛️ Settings…" at bounding box center [673, 410] width 1347 height 1108
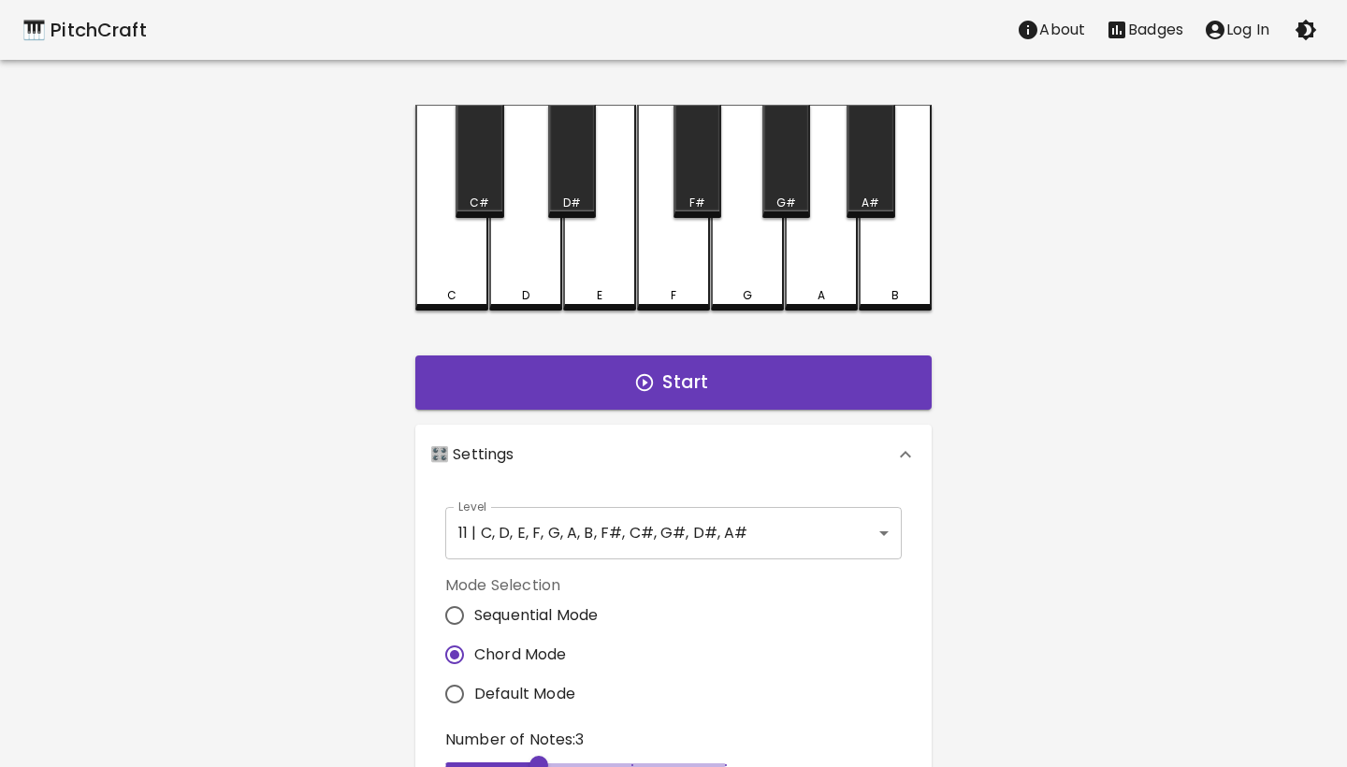
scroll to position [0, 0]
click at [658, 398] on button "Start" at bounding box center [673, 383] width 517 height 54
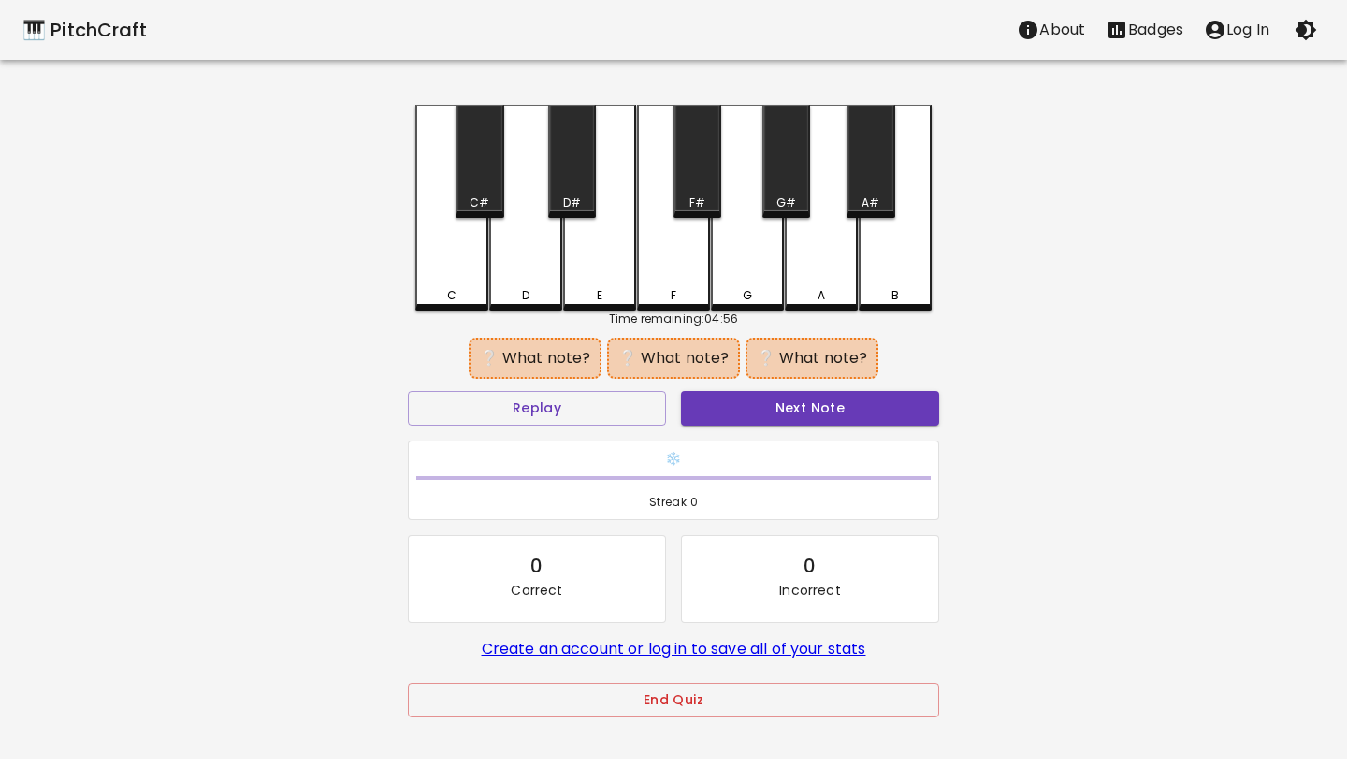
click at [538, 286] on div "D" at bounding box center [525, 208] width 73 height 206
click at [817, 286] on div "A" at bounding box center [821, 208] width 73 height 206
click at [594, 410] on button "Replay" at bounding box center [537, 408] width 258 height 35
click at [455, 293] on div "C" at bounding box center [451, 295] width 9 height 17
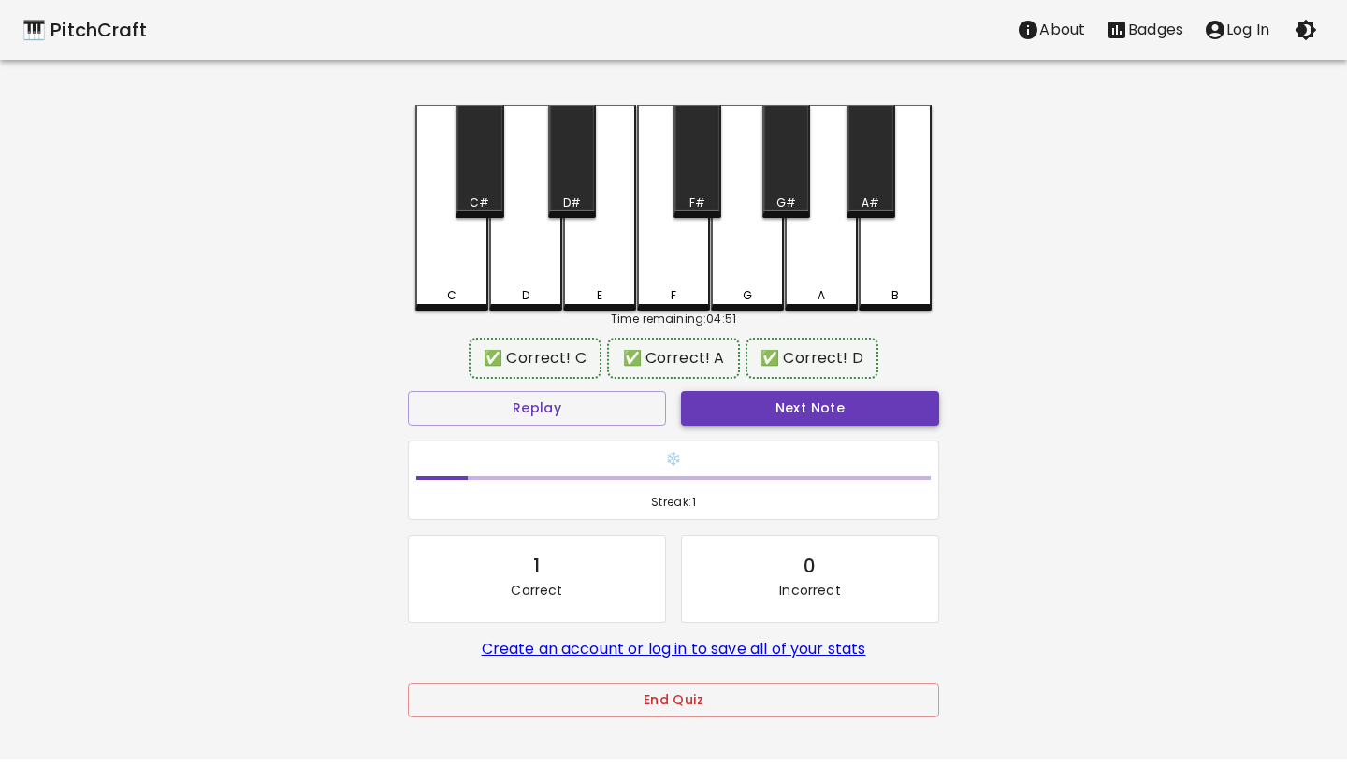
click at [854, 421] on button "Next Note" at bounding box center [810, 408] width 258 height 35
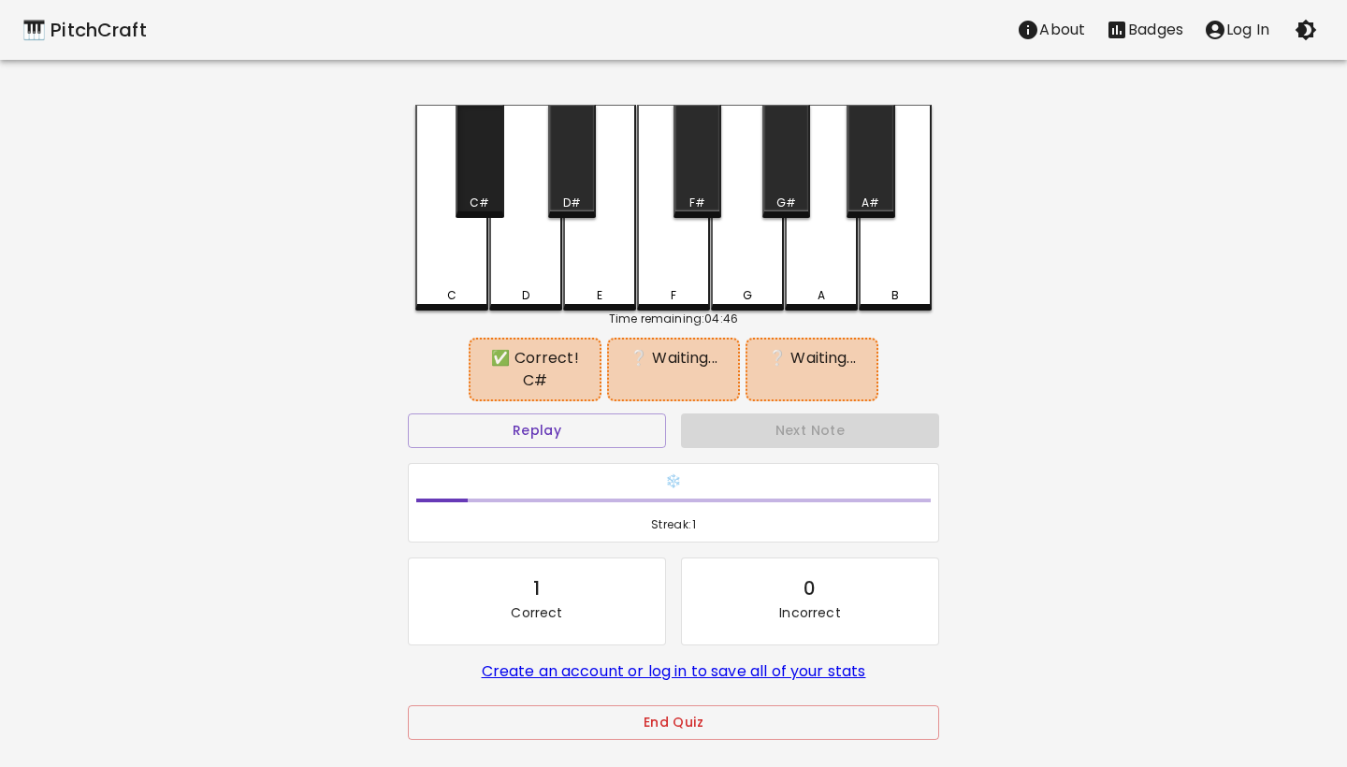
click at [470, 167] on div "C#" at bounding box center [480, 161] width 48 height 113
click at [659, 286] on div "F" at bounding box center [673, 208] width 73 height 206
click at [695, 177] on div "F#" at bounding box center [698, 161] width 48 height 113
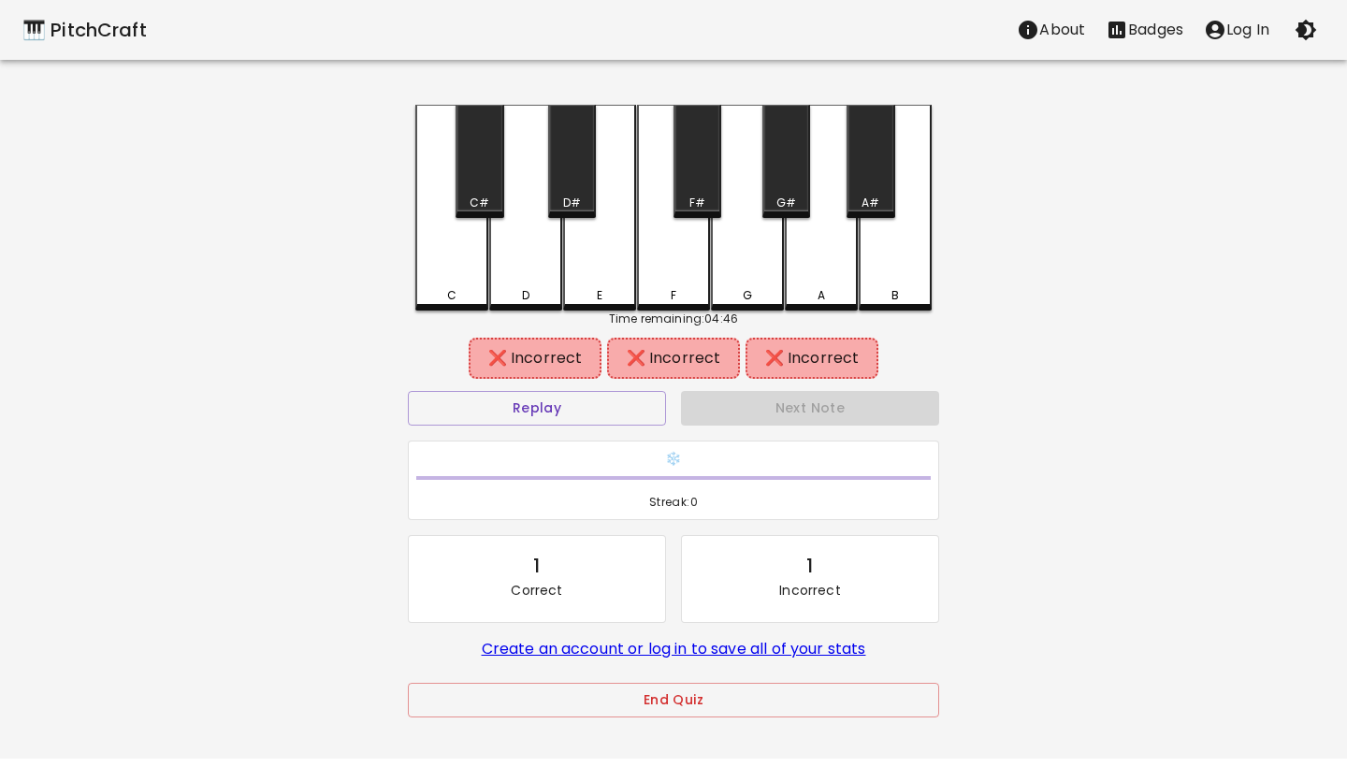
click at [477, 182] on div "C#" at bounding box center [480, 161] width 48 height 113
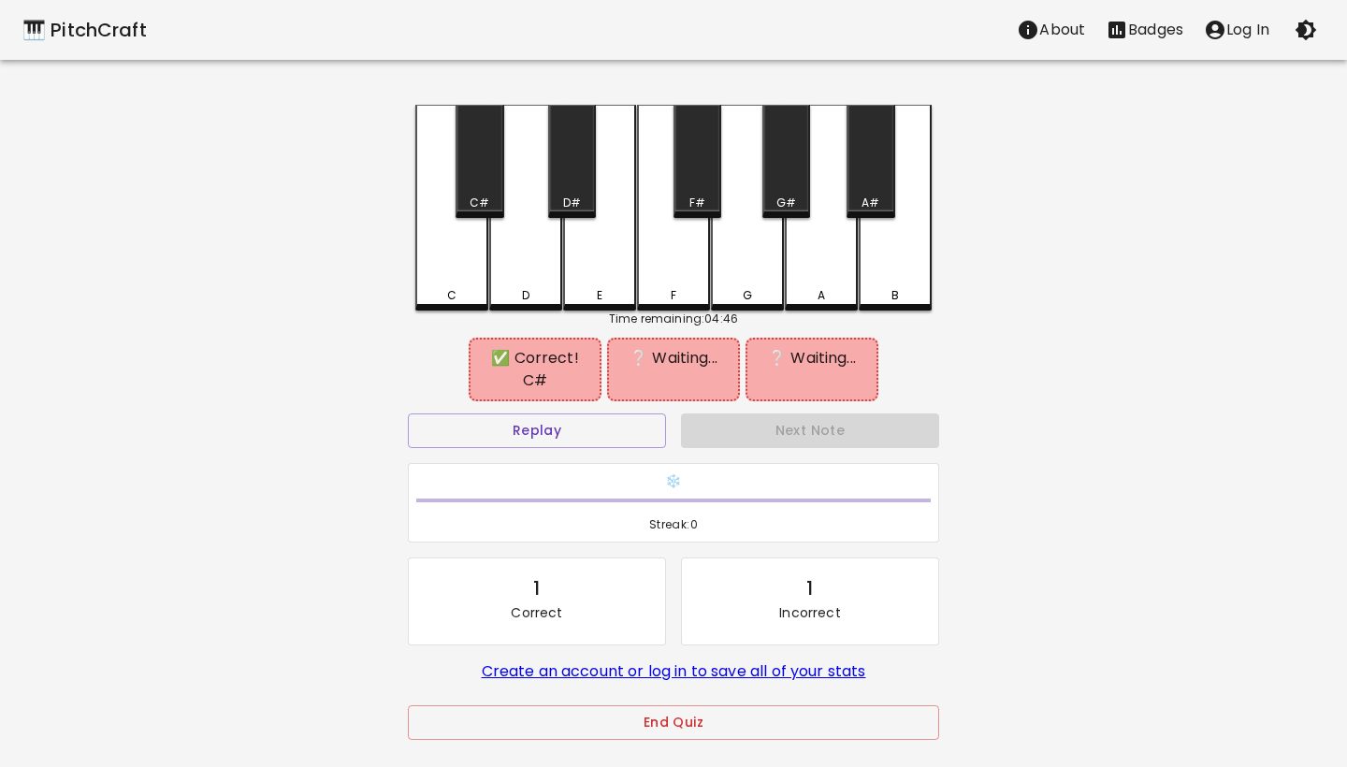
click at [673, 265] on div "F" at bounding box center [673, 208] width 73 height 206
click at [553, 436] on button "Replay" at bounding box center [537, 431] width 258 height 35
click at [756, 291] on div "G" at bounding box center [747, 295] width 69 height 17
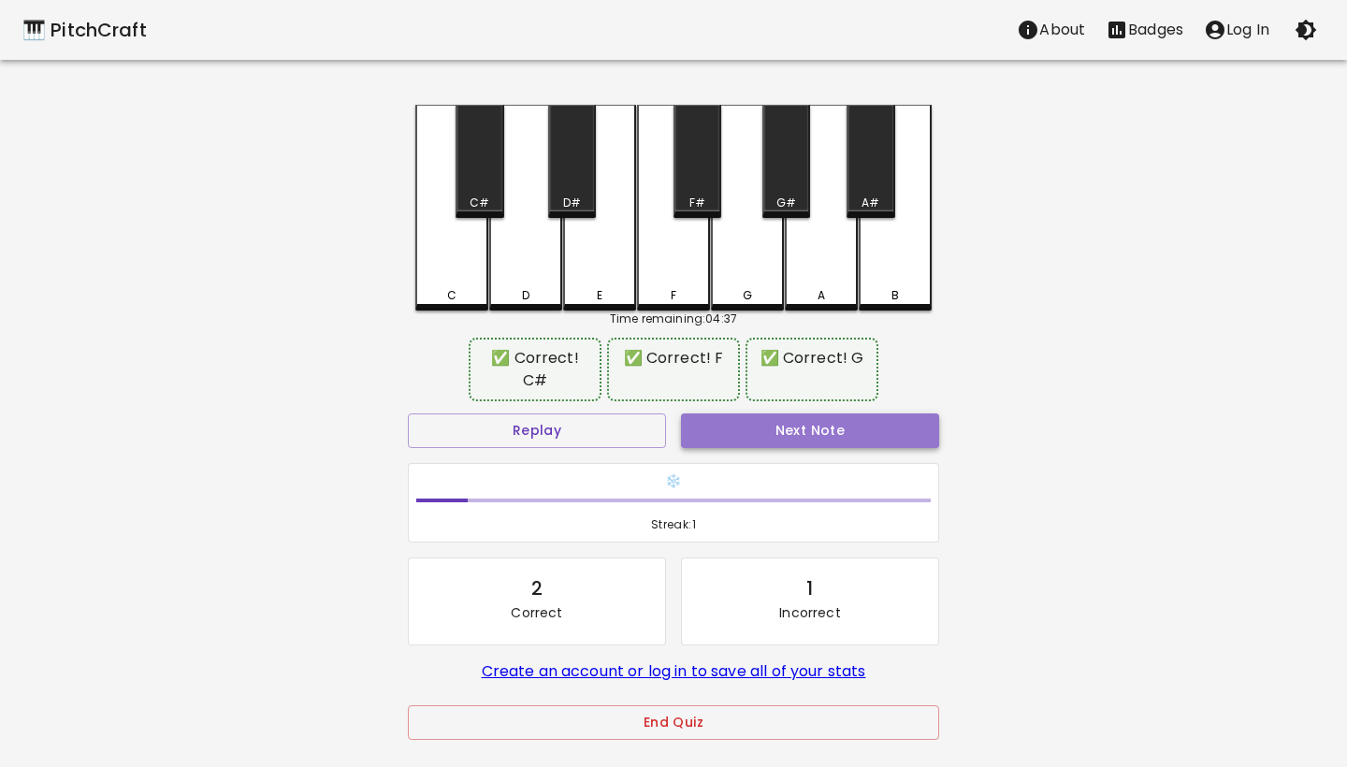
click at [818, 432] on button "Next Note" at bounding box center [810, 431] width 258 height 35
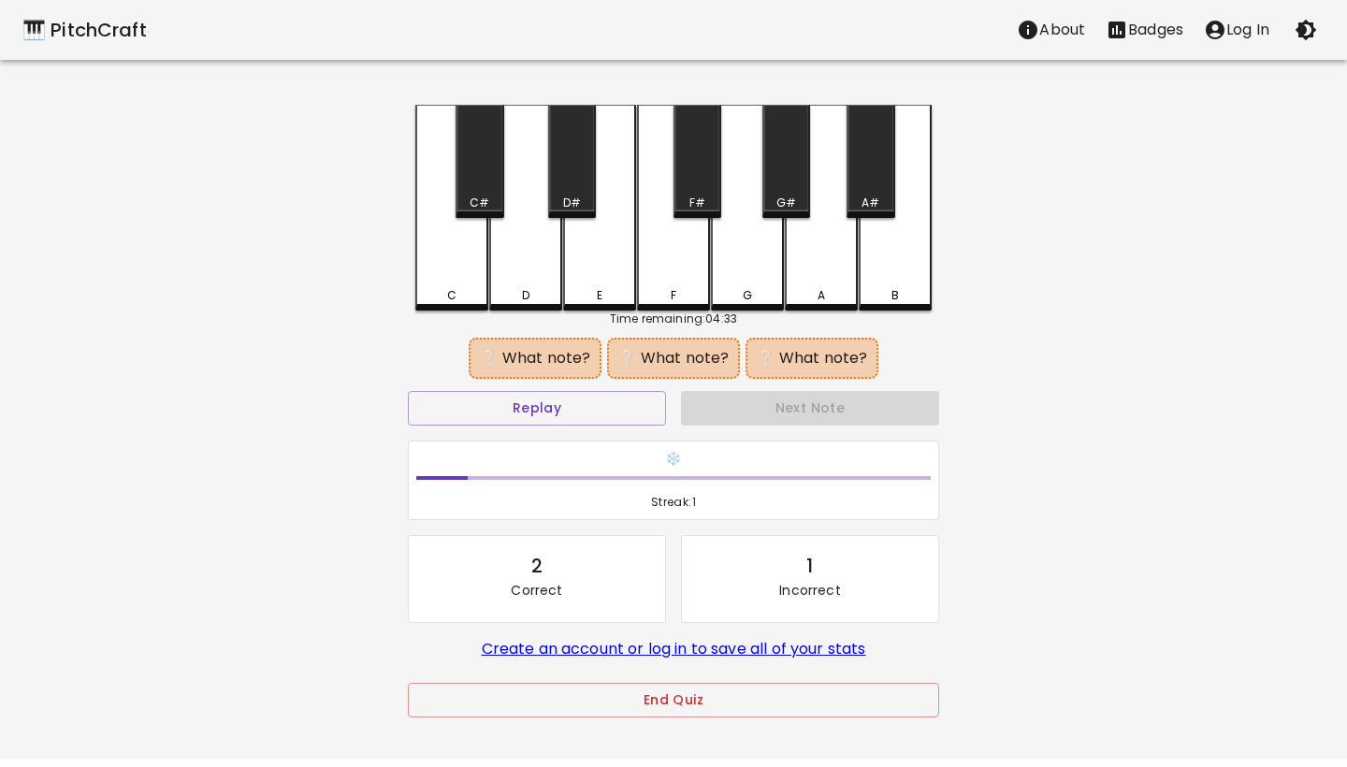
click at [768, 282] on div "G" at bounding box center [747, 208] width 73 height 206
click at [874, 185] on div "A#" at bounding box center [871, 161] width 48 height 113
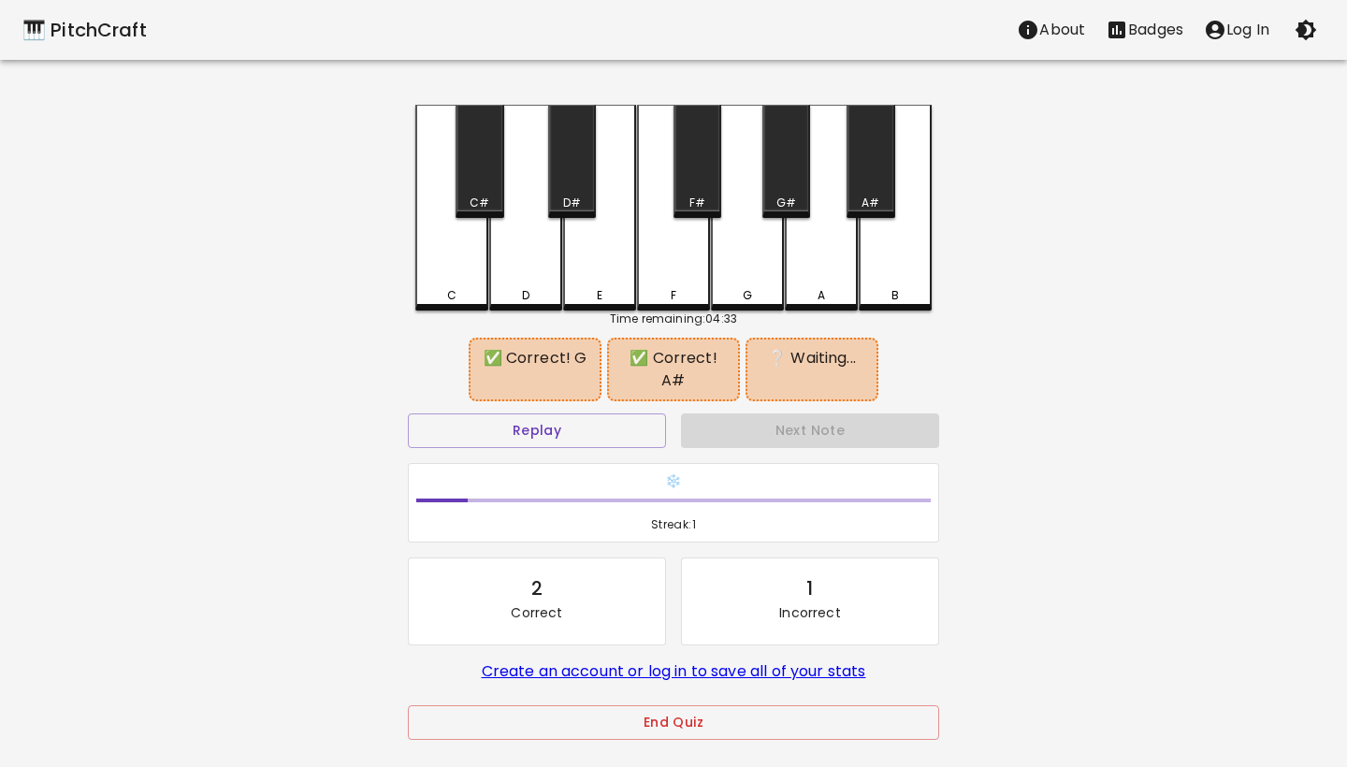
click at [808, 290] on div "A" at bounding box center [821, 295] width 69 height 17
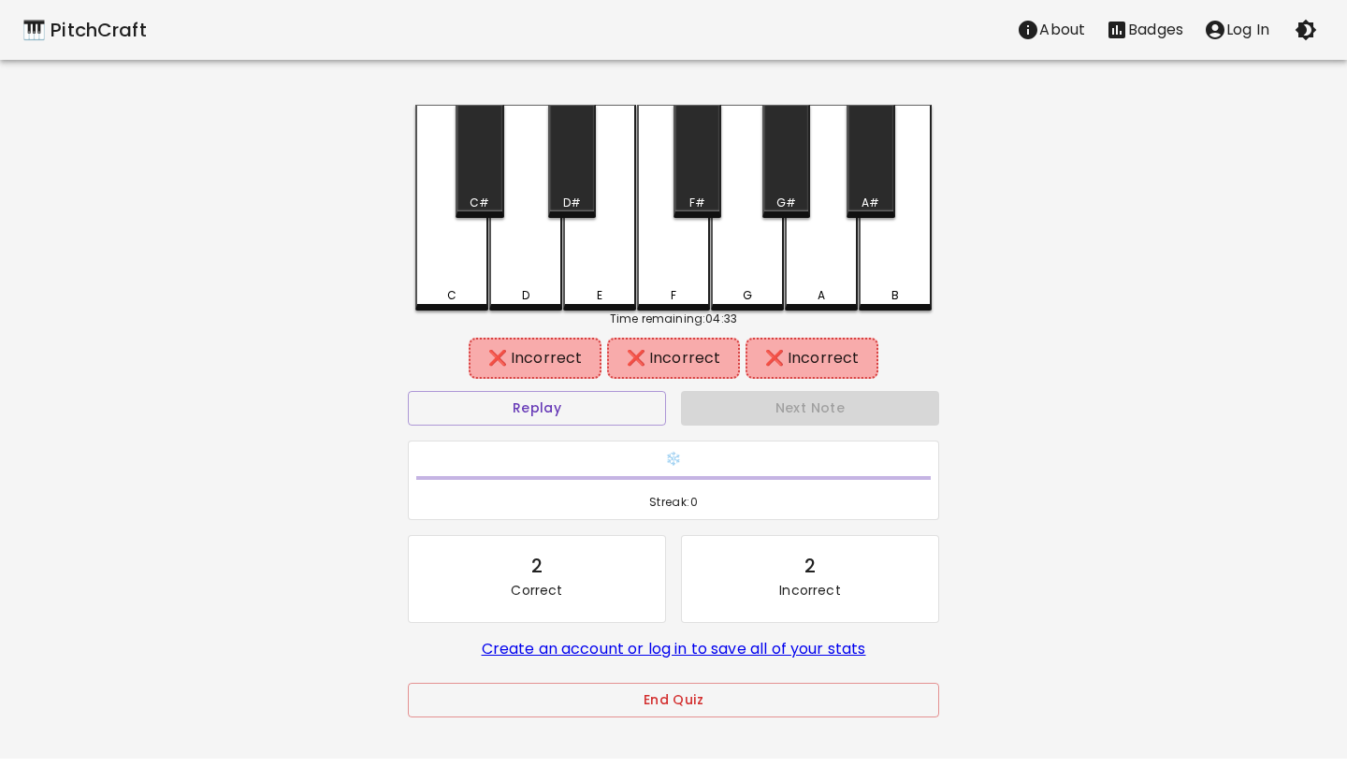
click at [747, 291] on div "G" at bounding box center [747, 295] width 9 height 17
click at [876, 172] on div "A#" at bounding box center [871, 161] width 48 height 113
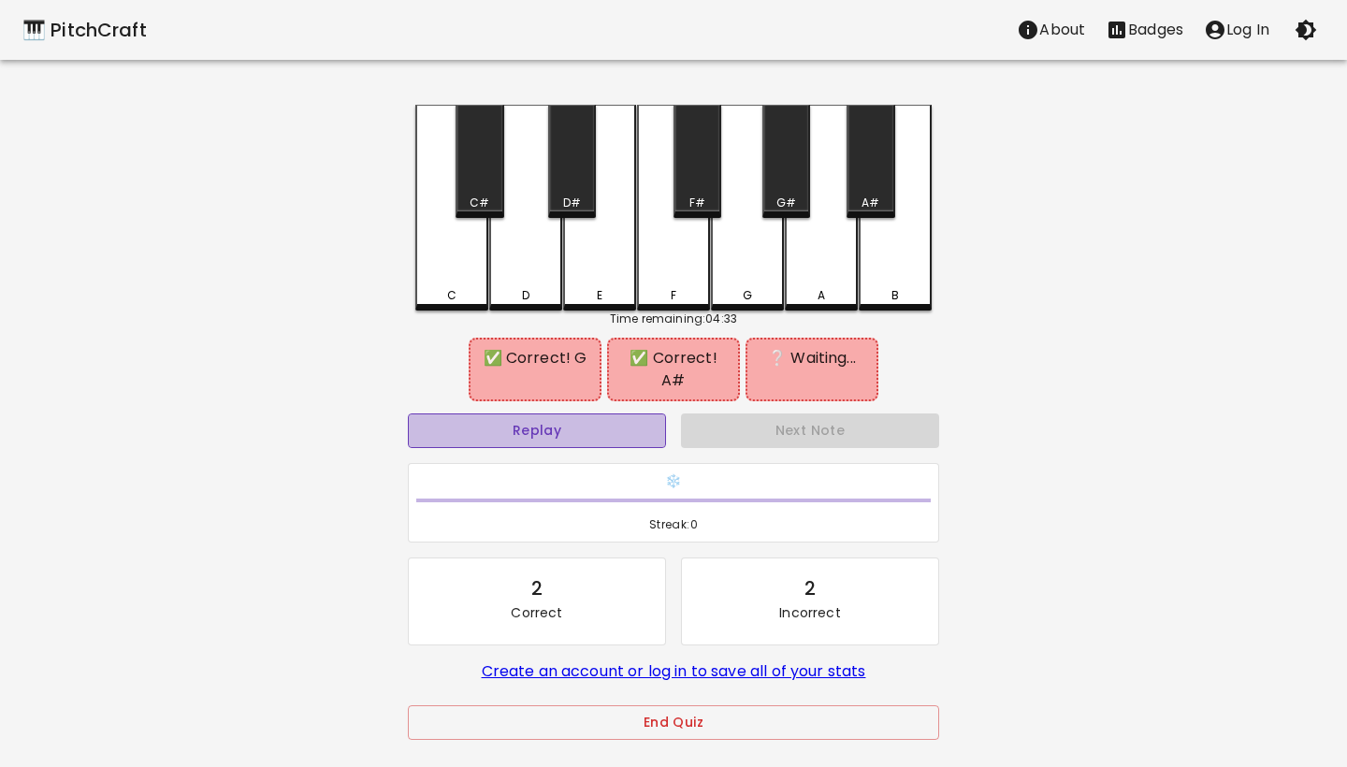
click at [589, 414] on button "Replay" at bounding box center [537, 431] width 258 height 35
click at [670, 307] on div "C C# D D# E F F# G G# A A# B" at bounding box center [673, 208] width 517 height 206
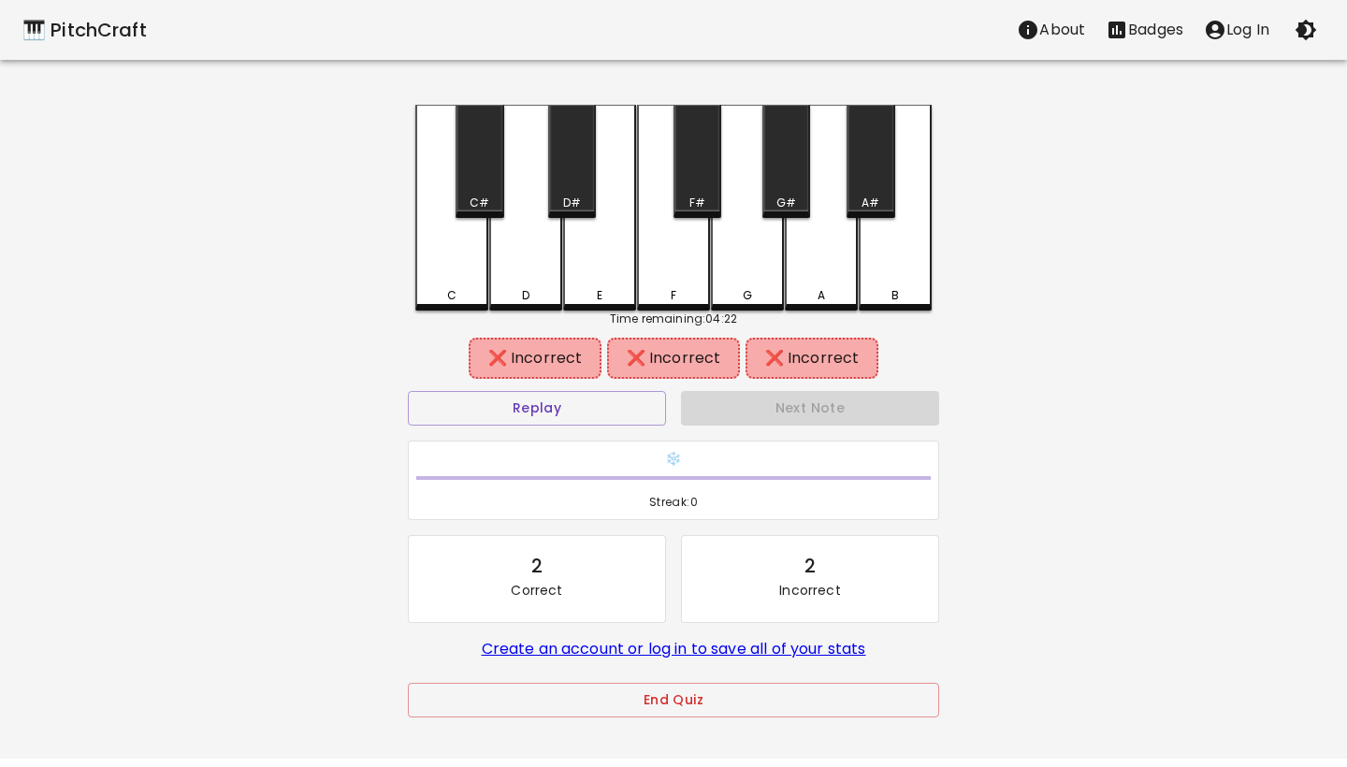
click at [708, 186] on div "F#" at bounding box center [698, 161] width 48 height 113
click at [796, 182] on div "G#" at bounding box center [787, 161] width 48 height 113
click at [805, 264] on div "A" at bounding box center [821, 206] width 73 height 202
click at [567, 400] on button "Replay" at bounding box center [537, 408] width 258 height 35
click at [755, 234] on div "G" at bounding box center [747, 208] width 73 height 206
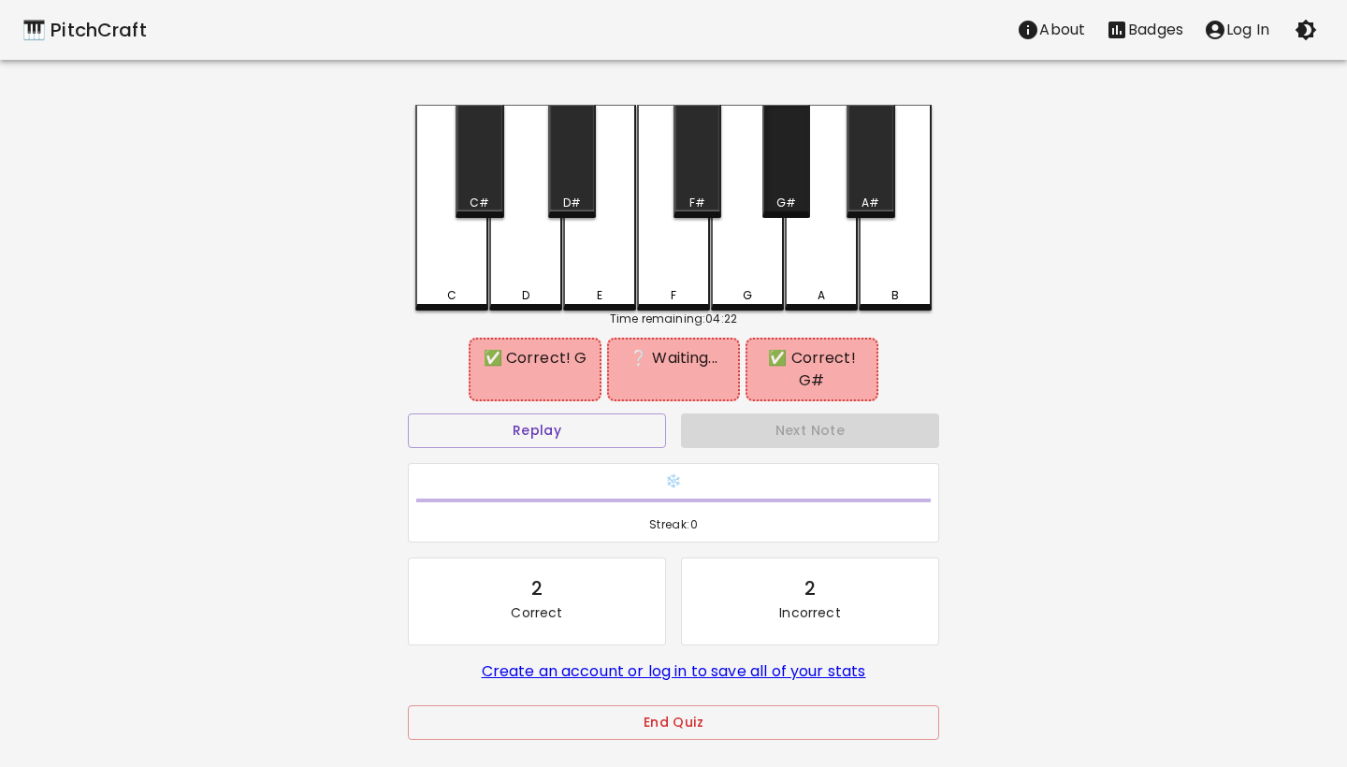
click at [779, 200] on div "G#" at bounding box center [787, 203] width 20 height 17
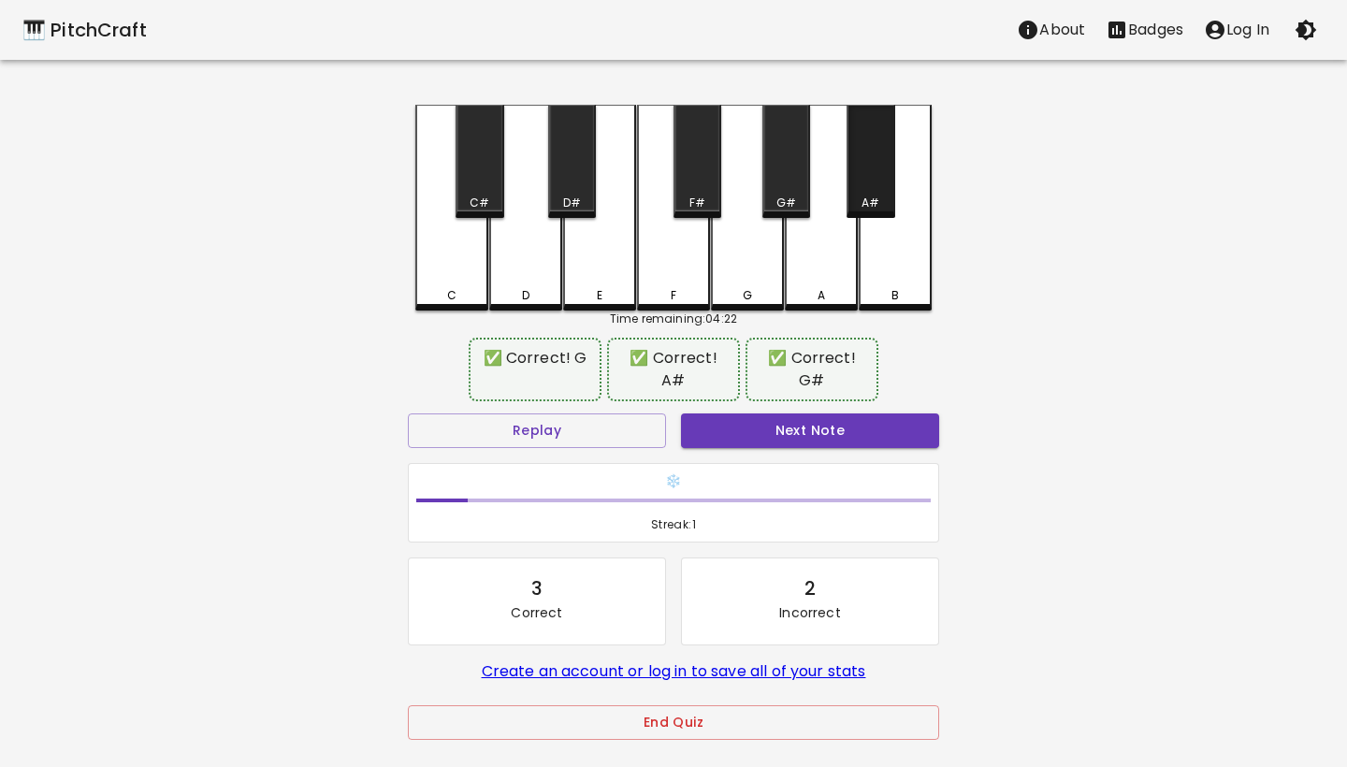
click at [857, 200] on div "A#" at bounding box center [871, 203] width 44 height 17
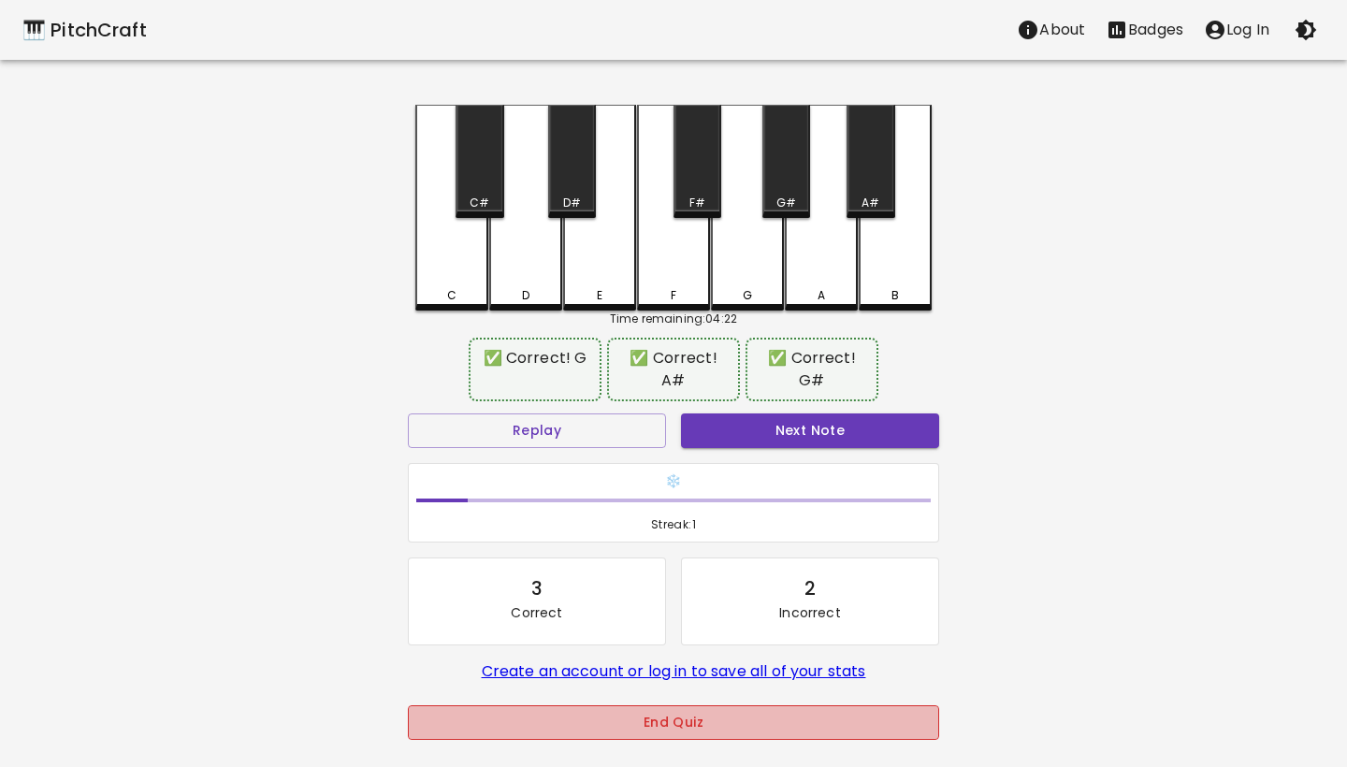
click at [637, 734] on button "End Quiz" at bounding box center [673, 723] width 531 height 35
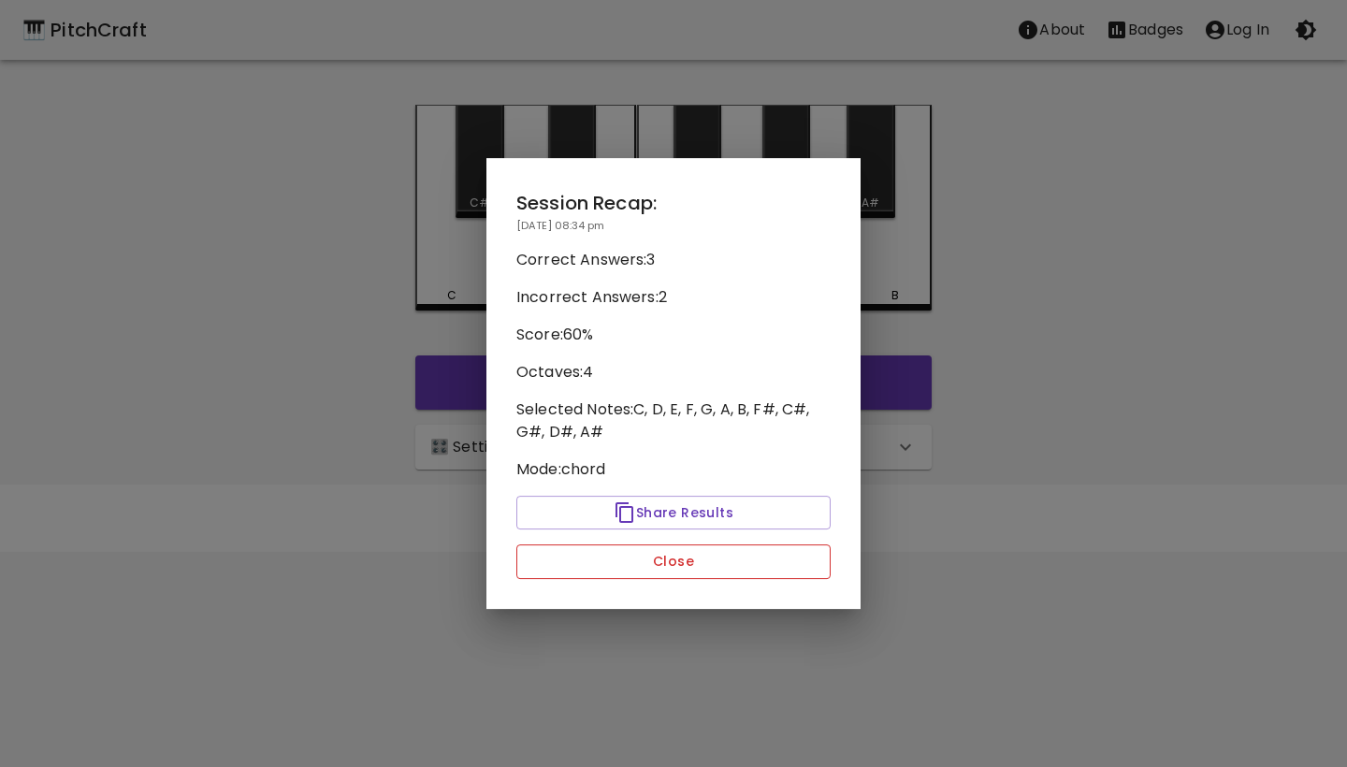
click at [643, 567] on button "Close" at bounding box center [674, 562] width 314 height 35
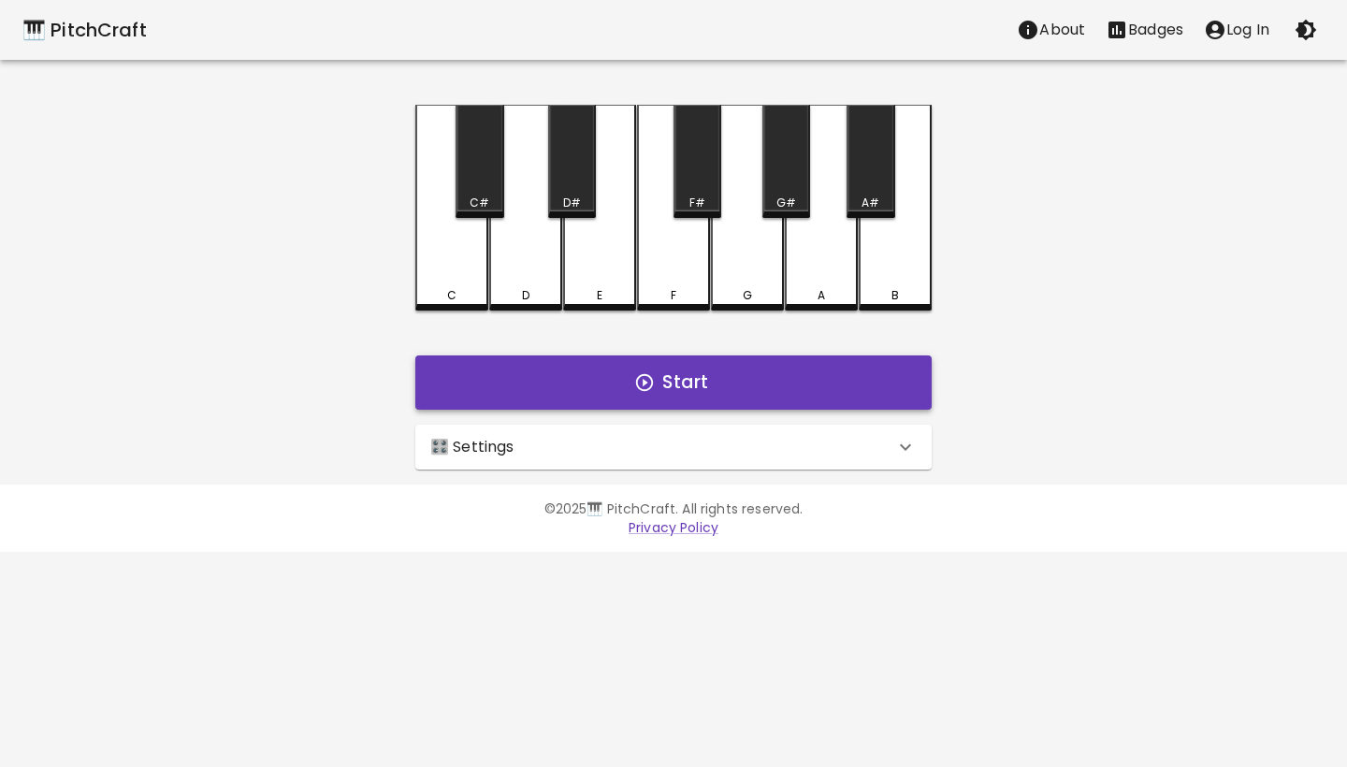
click at [665, 382] on button "Start" at bounding box center [673, 383] width 517 height 54
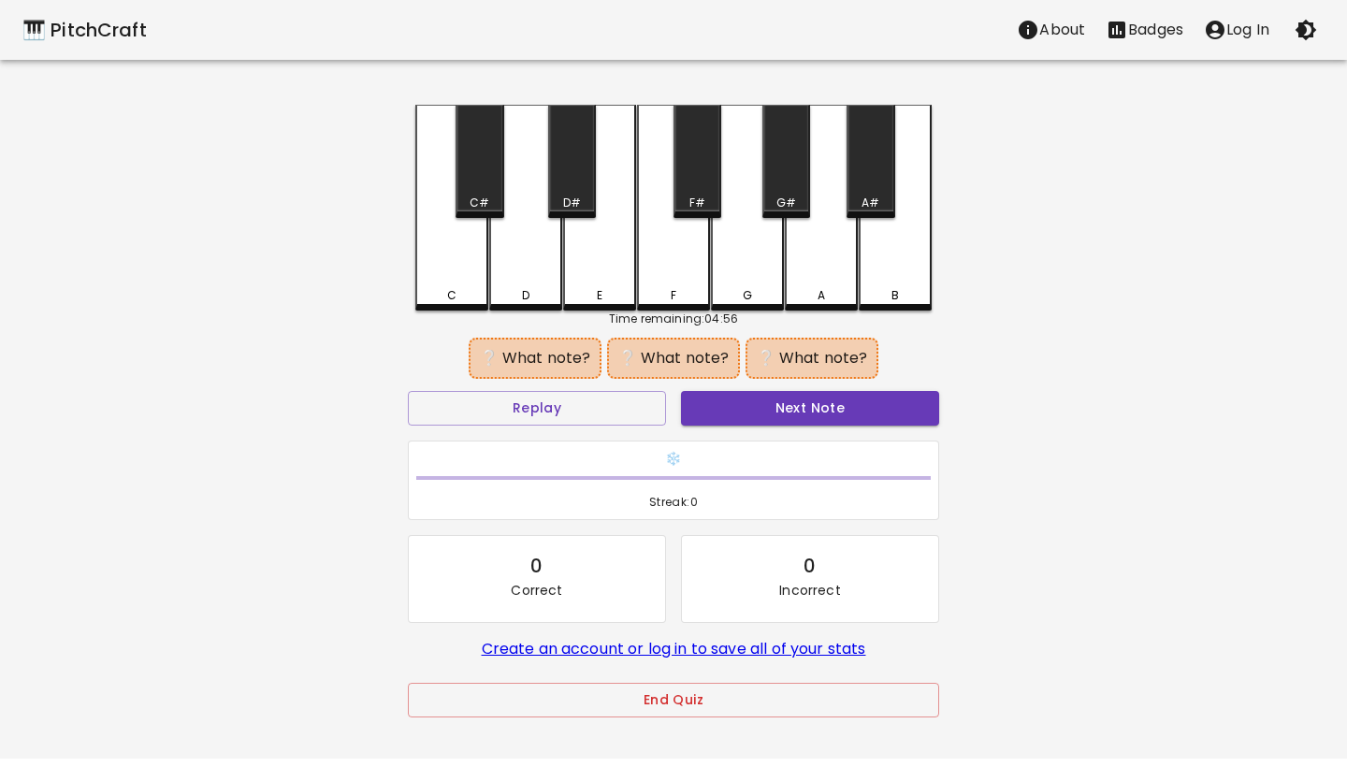
click at [533, 295] on div "D" at bounding box center [525, 295] width 69 height 17
click at [876, 203] on div "A#" at bounding box center [871, 203] width 18 height 17
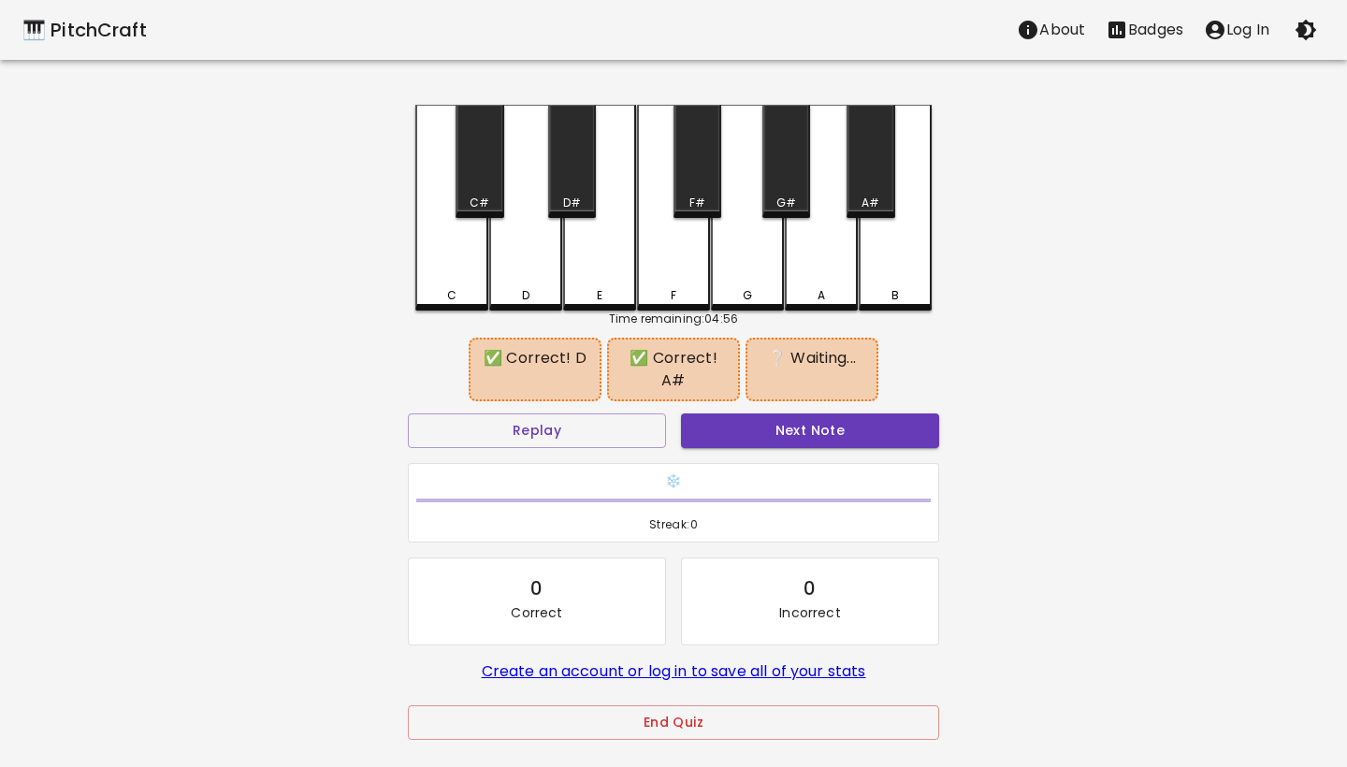
click at [883, 282] on div "B" at bounding box center [895, 208] width 73 height 206
